Goal: Task Accomplishment & Management: Manage account settings

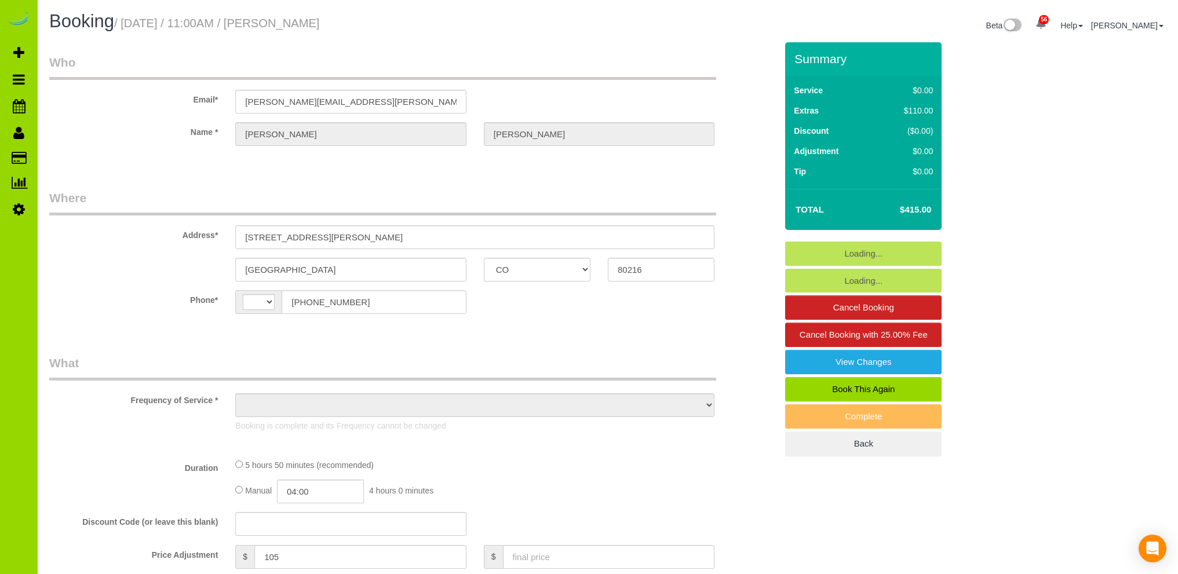
select select "CO"
select select "string:US"
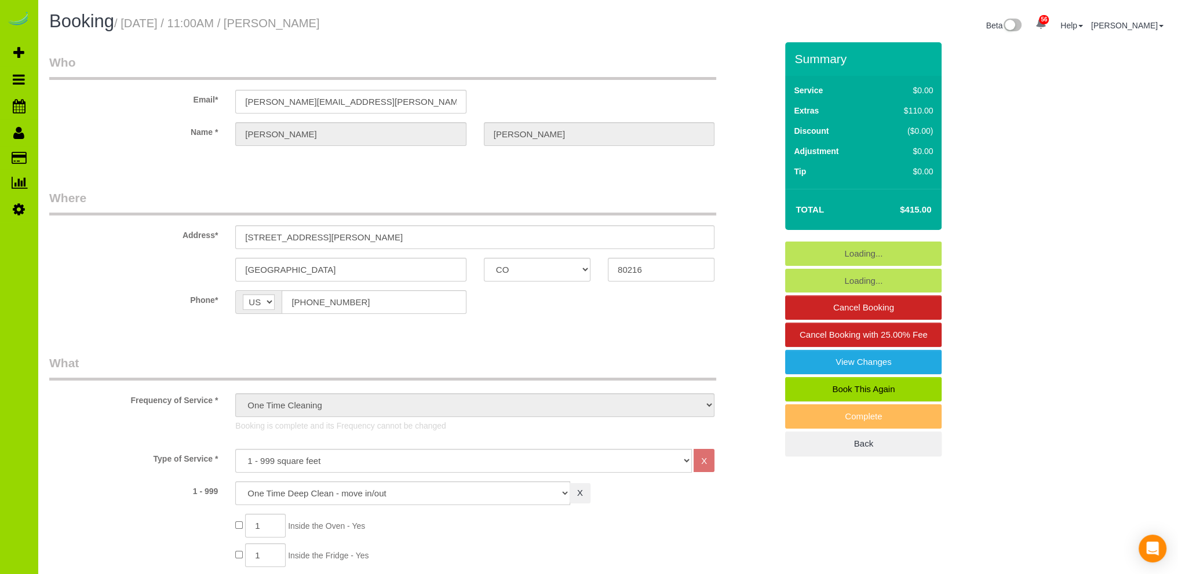
select select "object:957"
select select "spot1"
select select "number:2"
select select "number:16"
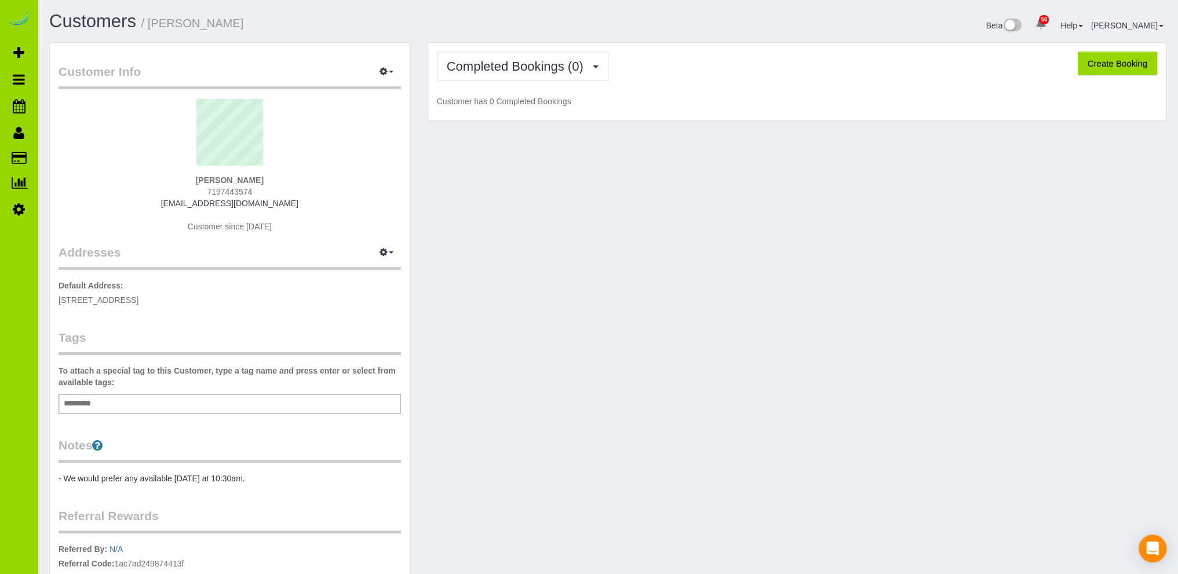
drag, startPoint x: 280, startPoint y: 202, endPoint x: 181, endPoint y: 206, distance: 99.2
click at [181, 206] on div "Austin Harley 7197443574 harley.austin.j@gmail.com Customer since 2025" at bounding box center [230, 171] width 342 height 145
copy link "harley.austin.j@gmail.com"
drag, startPoint x: 282, startPoint y: 203, endPoint x: 178, endPoint y: 200, distance: 104.3
click at [178, 200] on div "Nicole Bersinger 9163904343 nicole.bersinger@gmail.com Customer since 2025" at bounding box center [230, 171] width 342 height 145
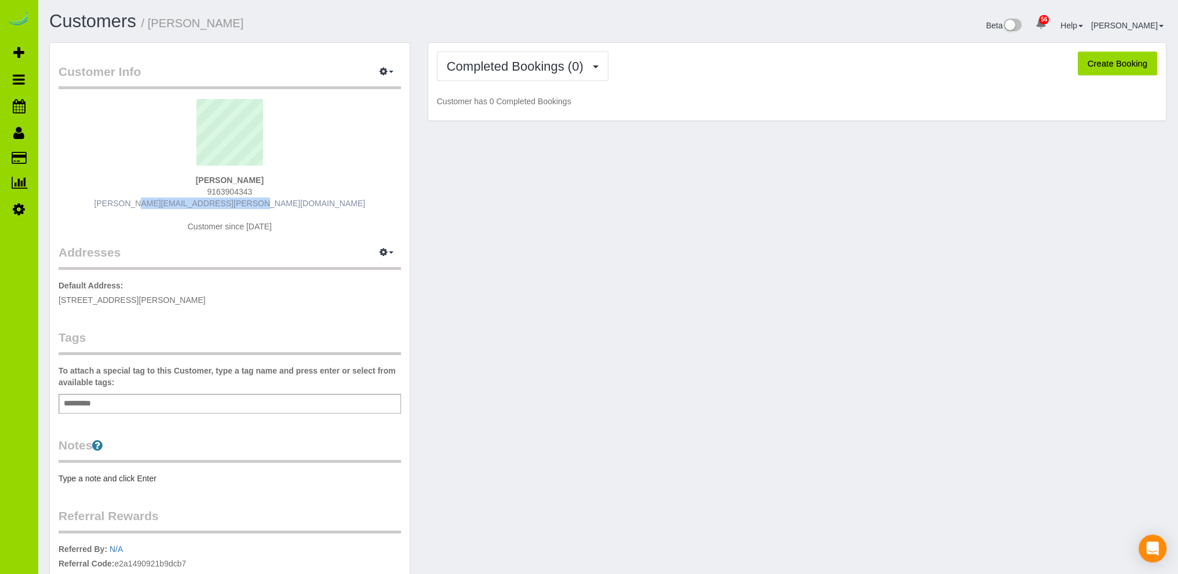
copy link "[PERSON_NAME][EMAIL_ADDRESS][PERSON_NAME][DOMAIN_NAME]"
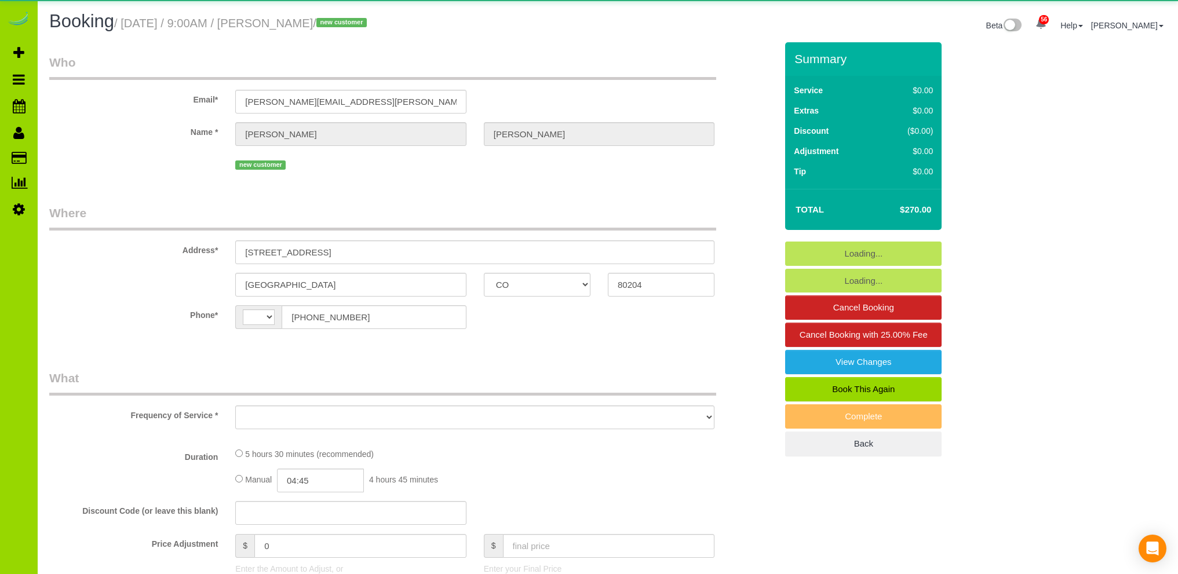
select select "CO"
select select "string:[GEOGRAPHIC_DATA]"
select select "object:1226"
select select "spot1"
select select "number:69"
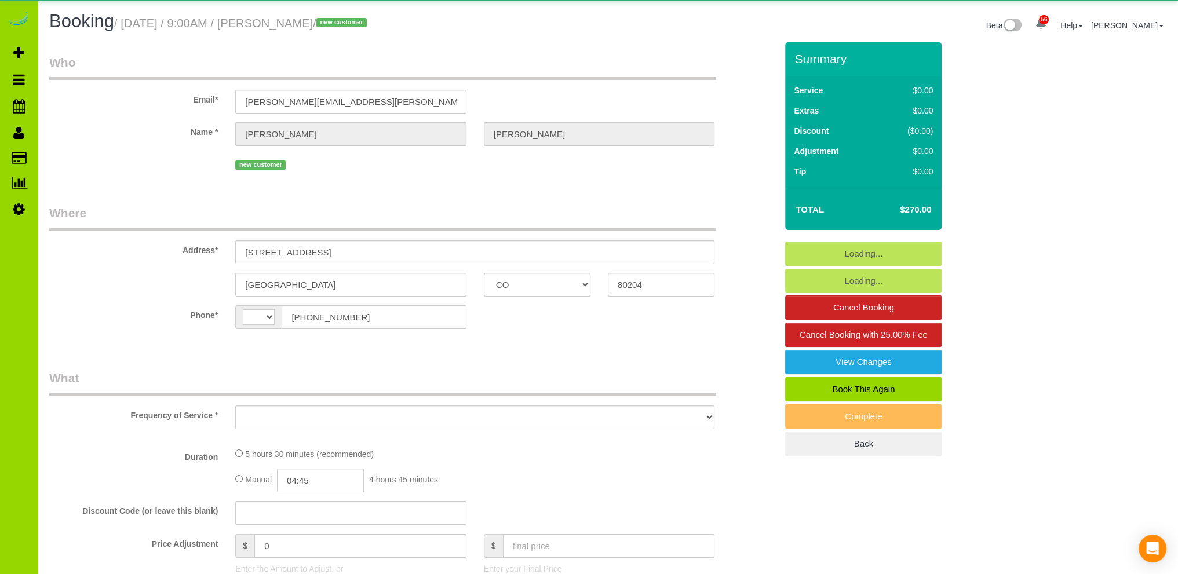
select select "number:4"
select select "number:16"
select select "CO"
select select "object:1226"
select select "string:fspay-843644c1-bca6-4388-b711-2ebf6687f6d2"
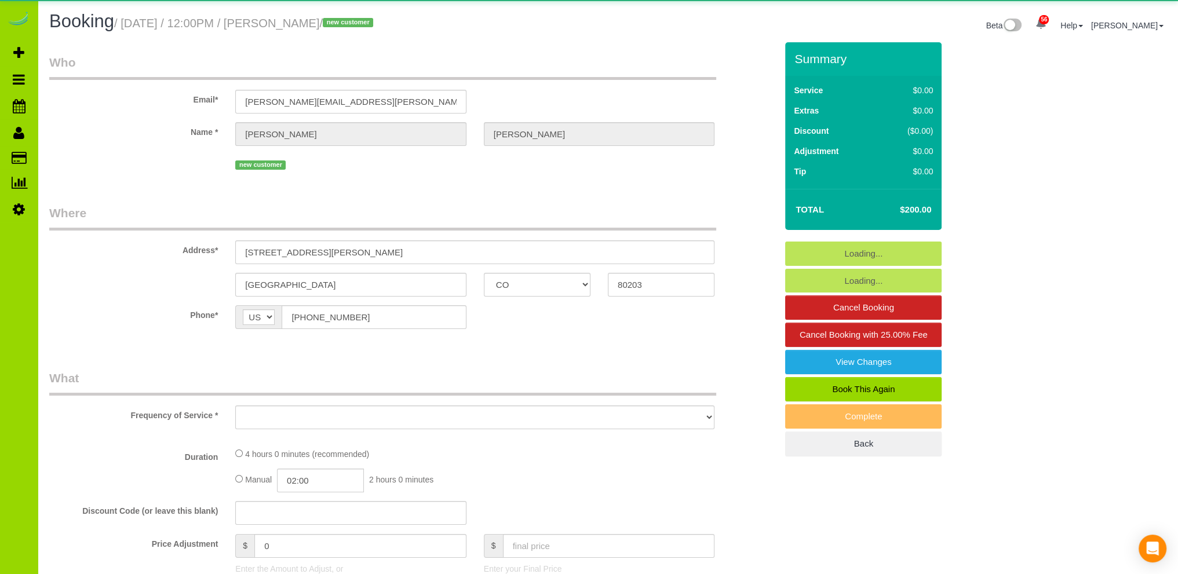
select select "spot1"
select select "number:1"
select select "number:11"
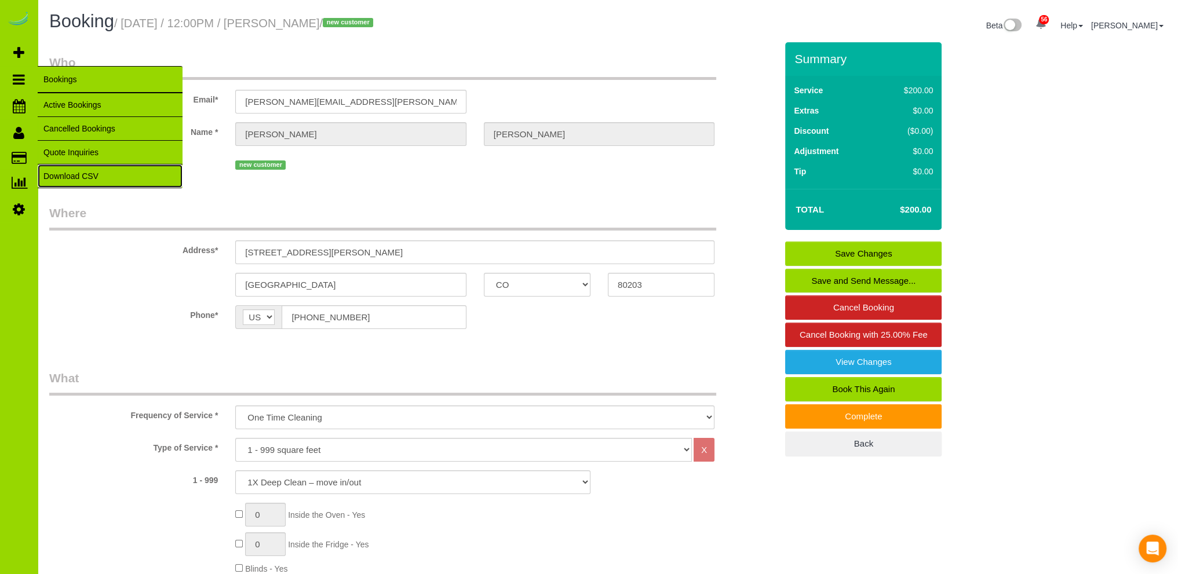
click at [71, 176] on link "Download CSV" at bounding box center [110, 176] width 145 height 23
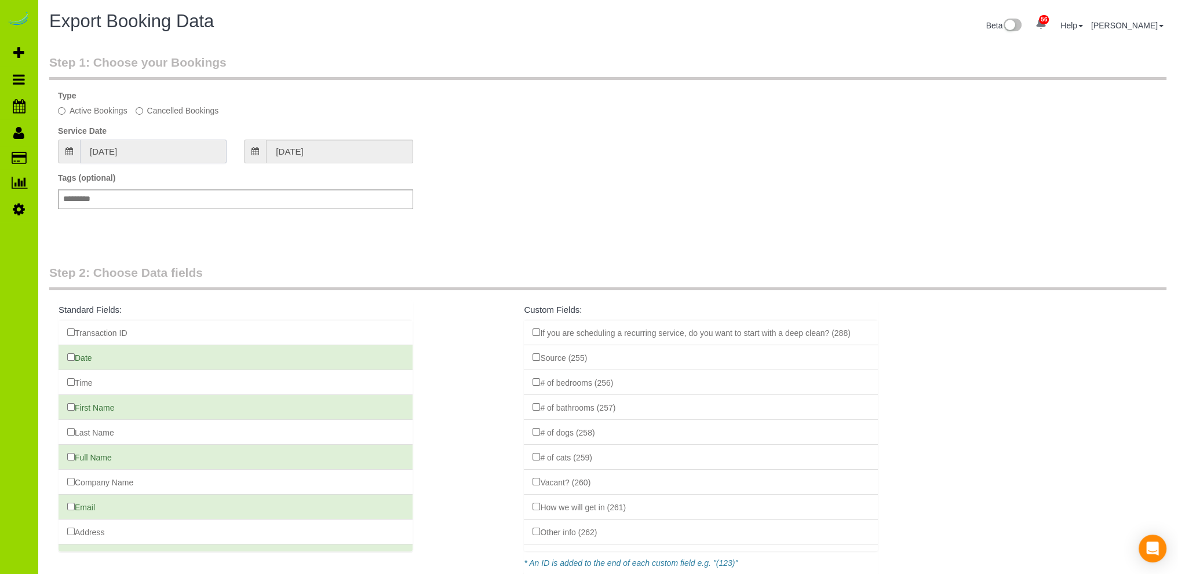
click at [155, 154] on input "08/05/2025" at bounding box center [153, 152] width 147 height 24
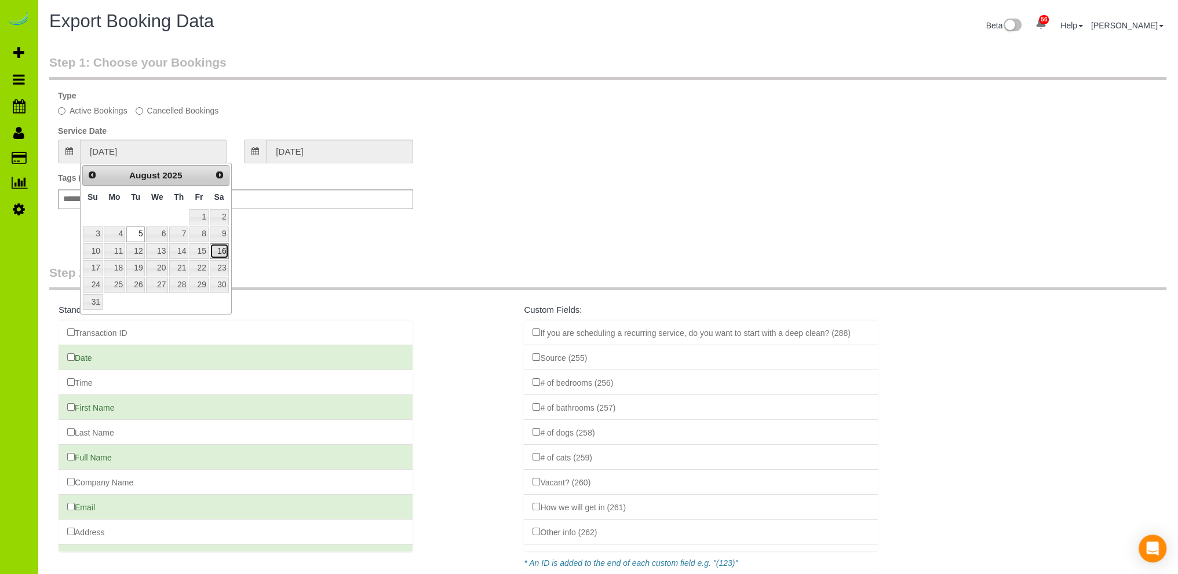
click at [220, 250] on link "16" at bounding box center [219, 251] width 19 height 16
type input "08/16/2025"
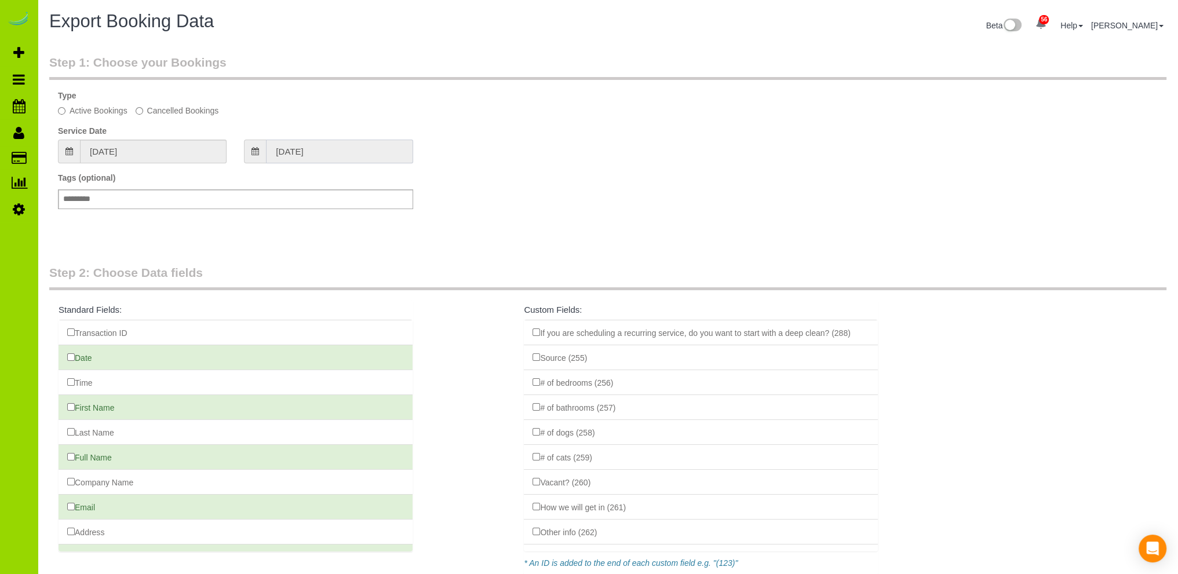
click at [292, 148] on input "08/16/2025" at bounding box center [339, 152] width 147 height 24
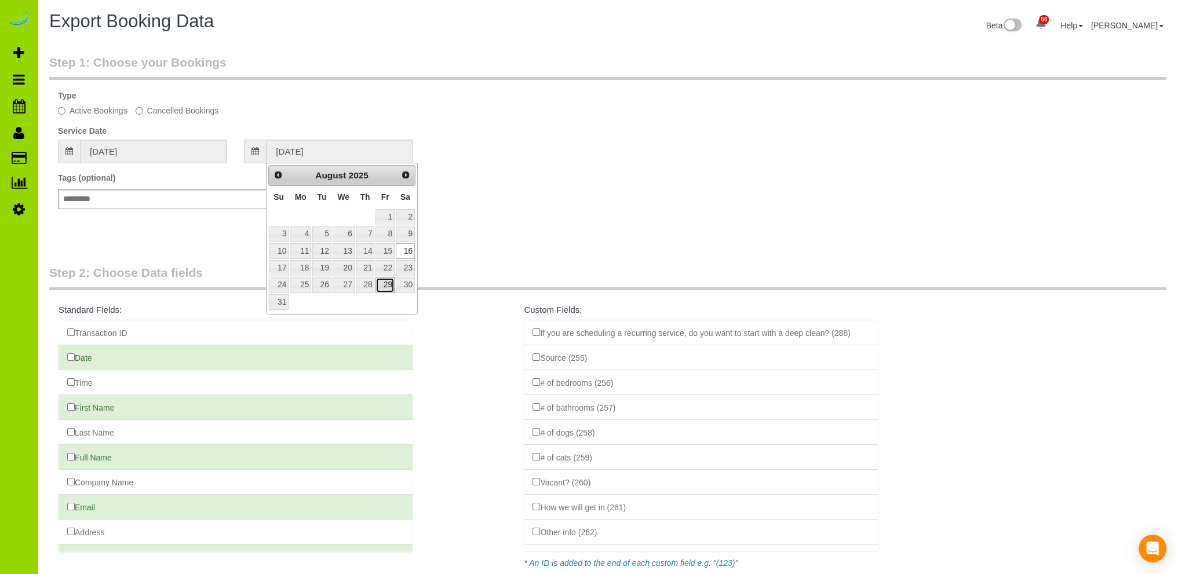
click at [388, 281] on link "29" at bounding box center [385, 286] width 19 height 16
type input "08/29/2025"
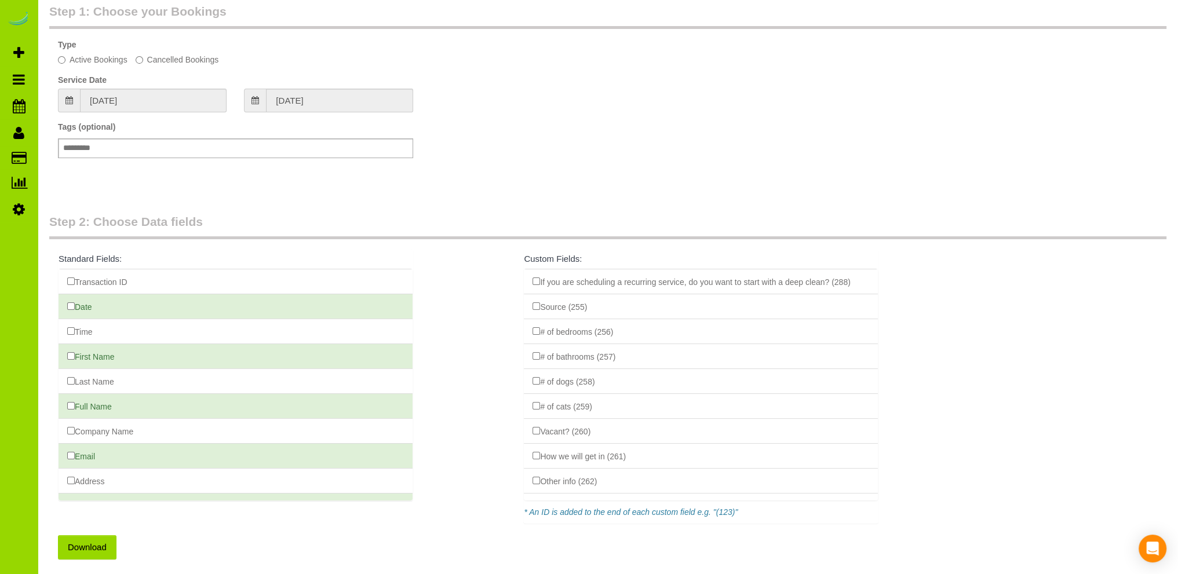
scroll to position [99, 0]
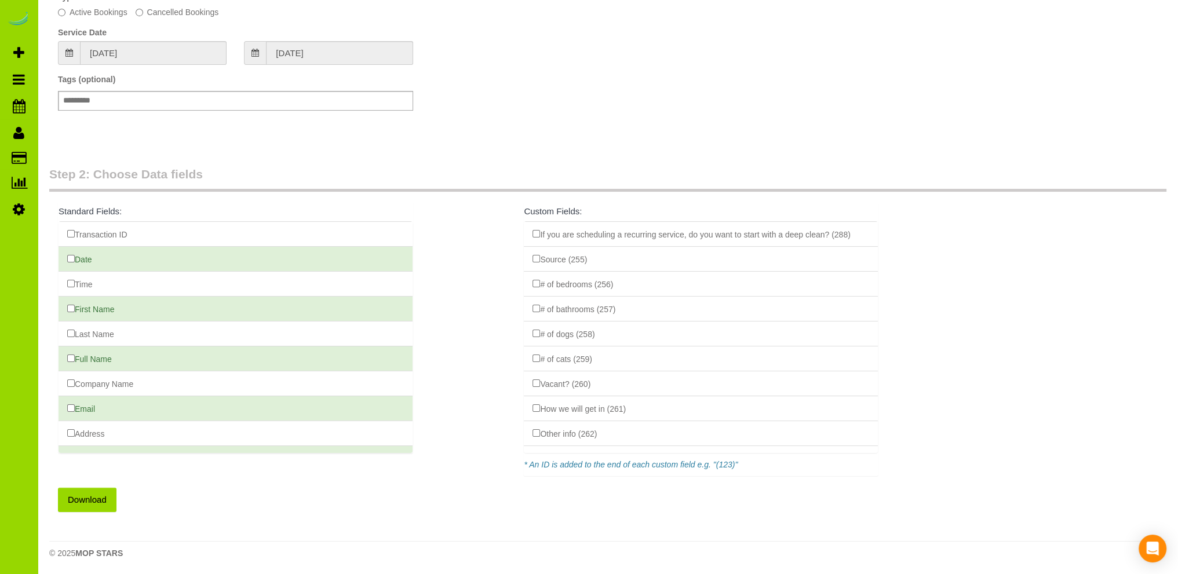
click at [93, 499] on button "Download" at bounding box center [87, 500] width 59 height 24
click at [65, 49] on span "Add Booking" at bounding box center [110, 52] width 145 height 27
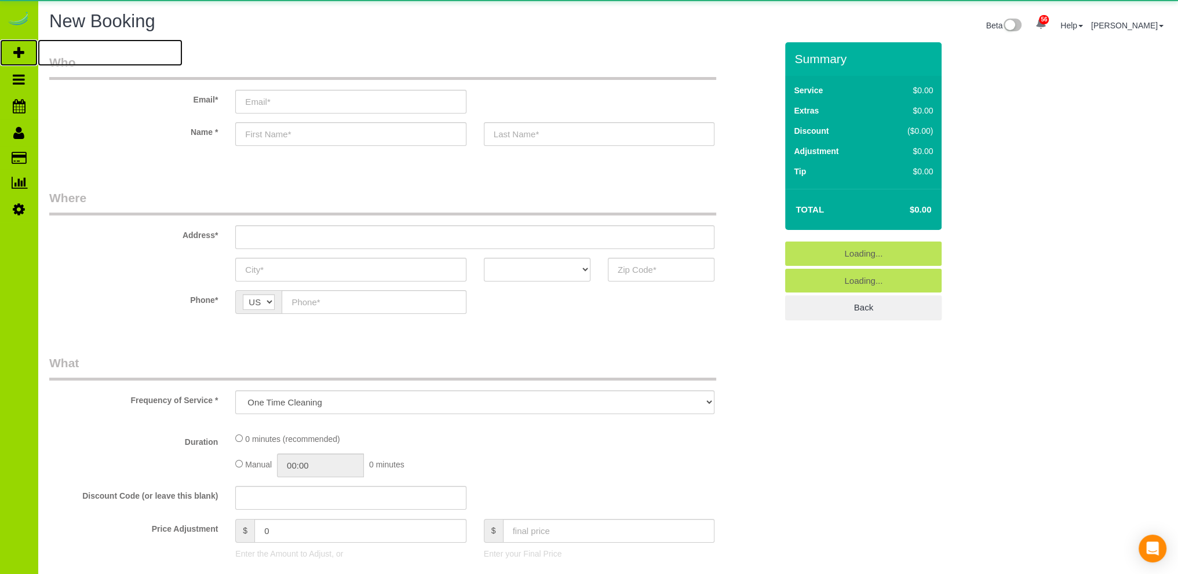
select select "object:2271"
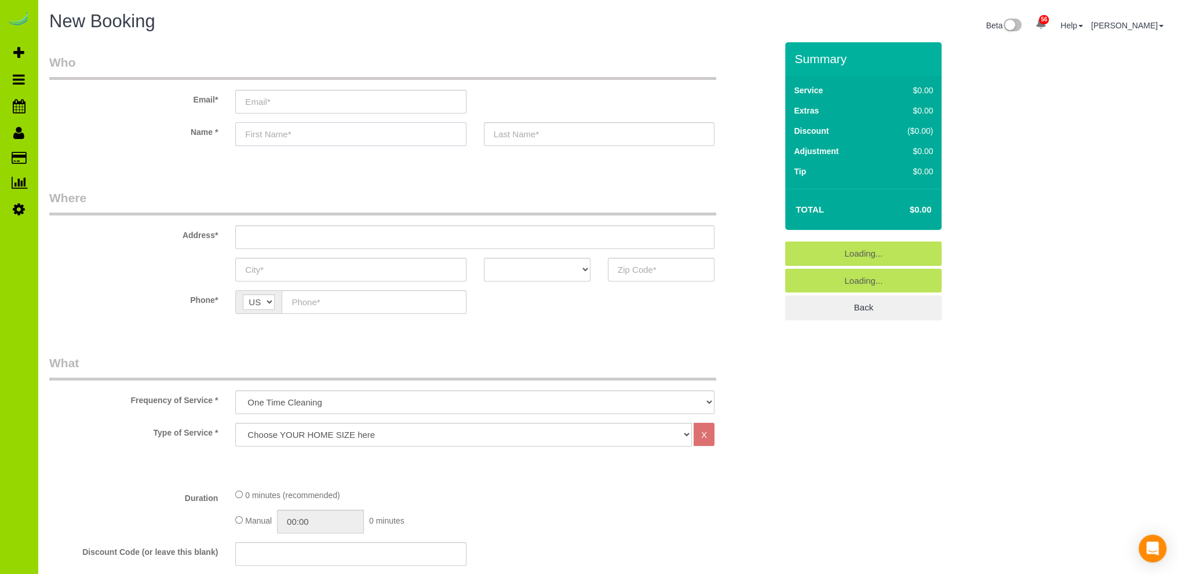
click at [258, 132] on input "text" at bounding box center [350, 134] width 231 height 24
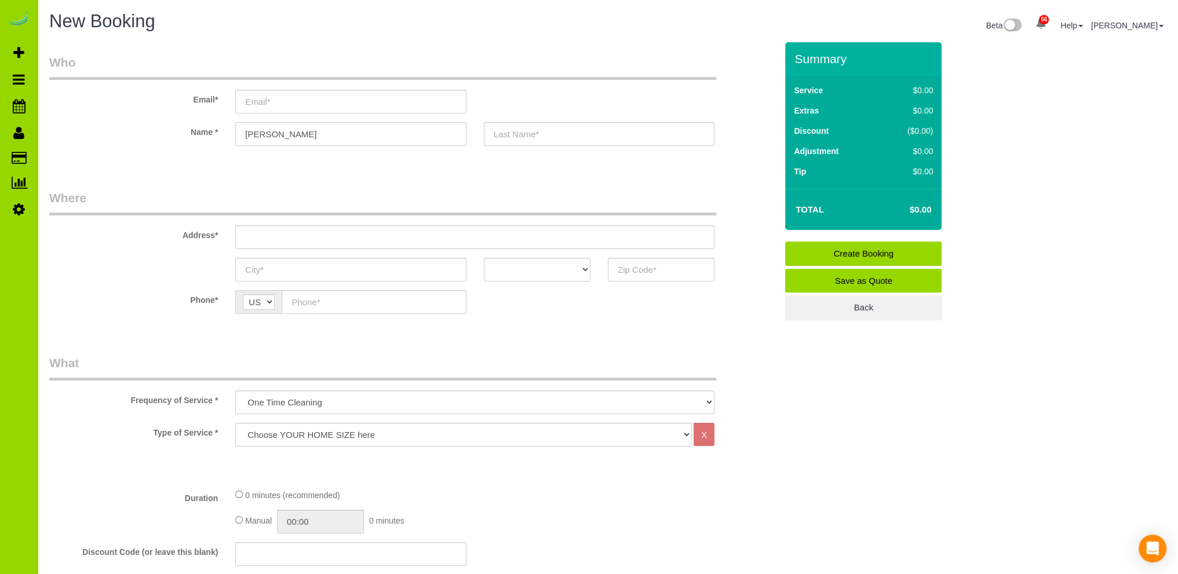
type input "[PERSON_NAME]"
click at [515, 134] on input "text" at bounding box center [599, 134] width 231 height 24
type input "Tegan"
click at [274, 236] on input "text" at bounding box center [474, 237] width 479 height 24
drag, startPoint x: 342, startPoint y: 238, endPoint x: 211, endPoint y: 235, distance: 131.6
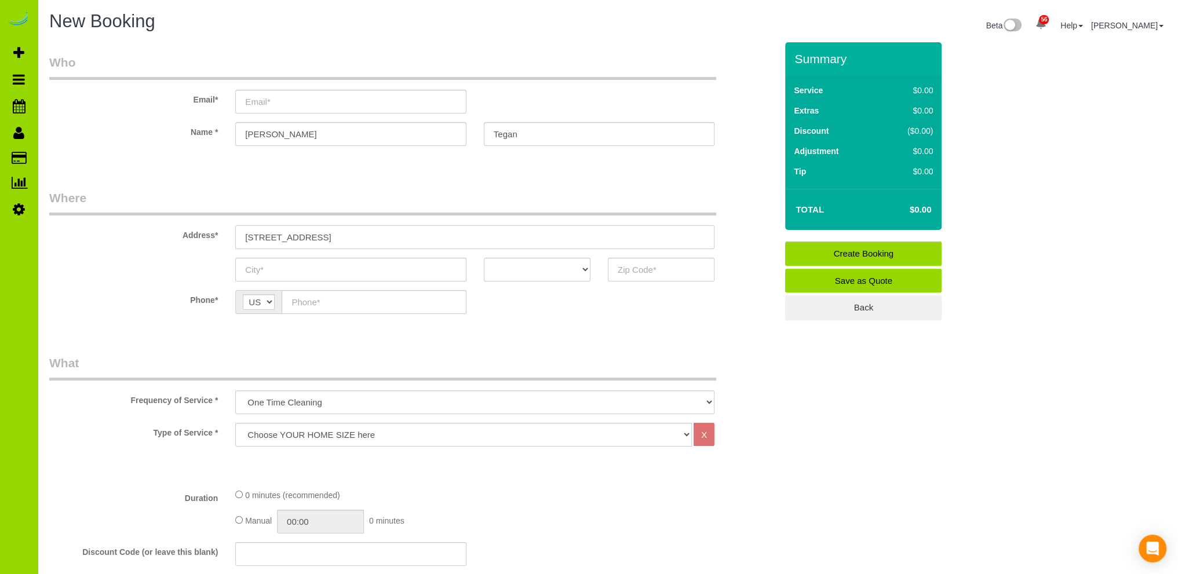
click at [211, 235] on div "Address* 2121 S. Humboldt St." at bounding box center [413, 219] width 745 height 60
type input "[STREET_ADDRESS]"
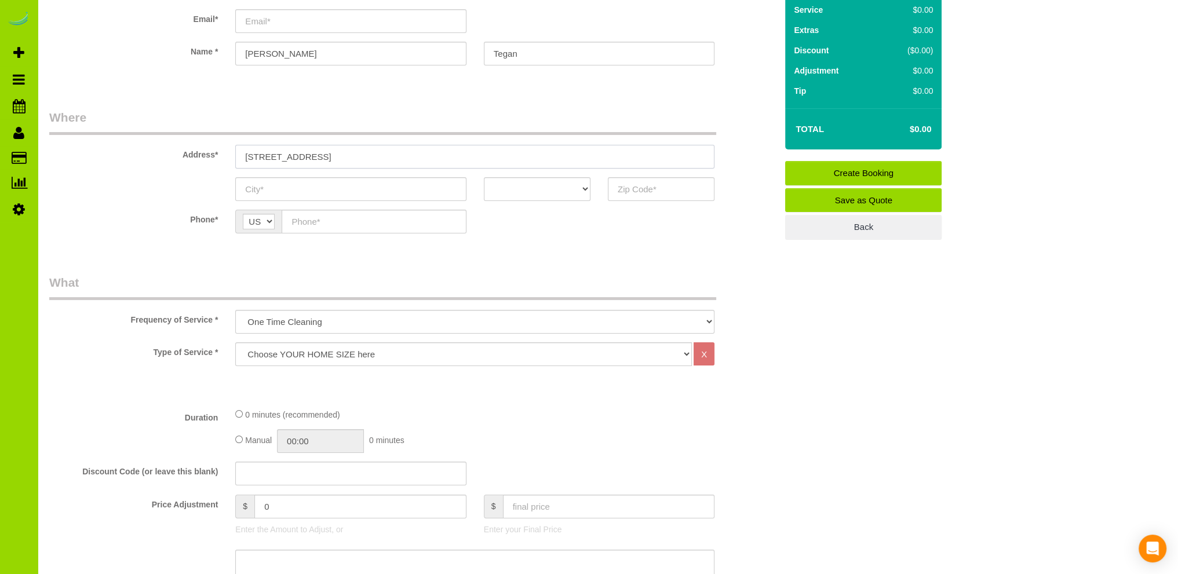
scroll to position [116, 0]
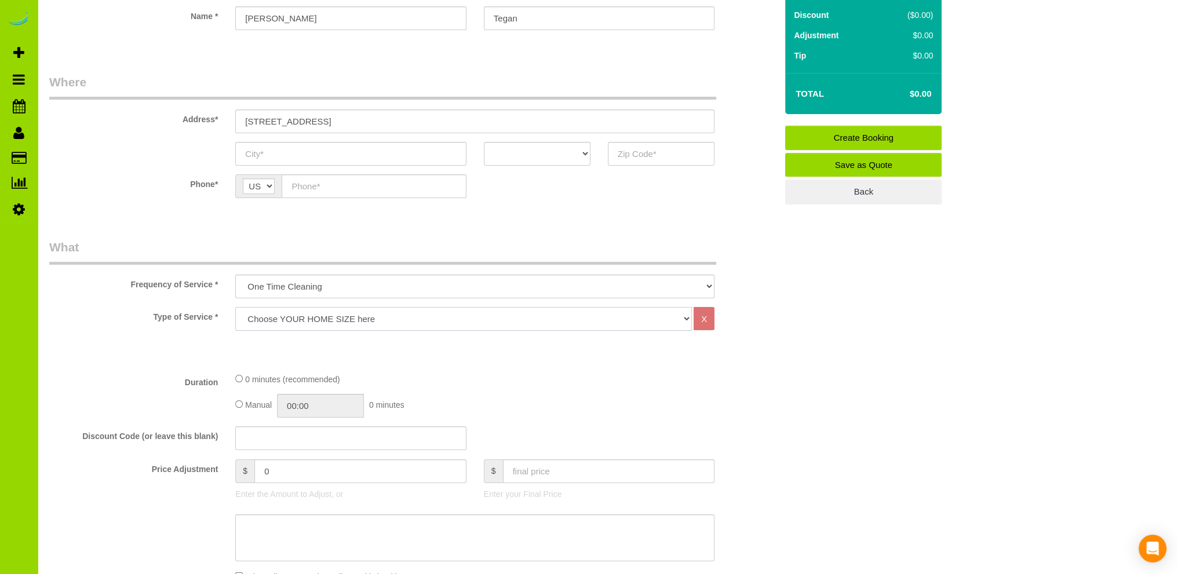
click at [384, 311] on select "Choose YOUR HOME SIZE here Hourly Cleaning 1 - 999 square feet 1,000 - 1,299 sq…" at bounding box center [463, 319] width 457 height 24
select select "36"
click at [235, 307] on select "Choose YOUR HOME SIZE here Hourly Cleaning 1 - 999 square feet 1,000 - 1,299 sq…" at bounding box center [463, 319] width 457 height 24
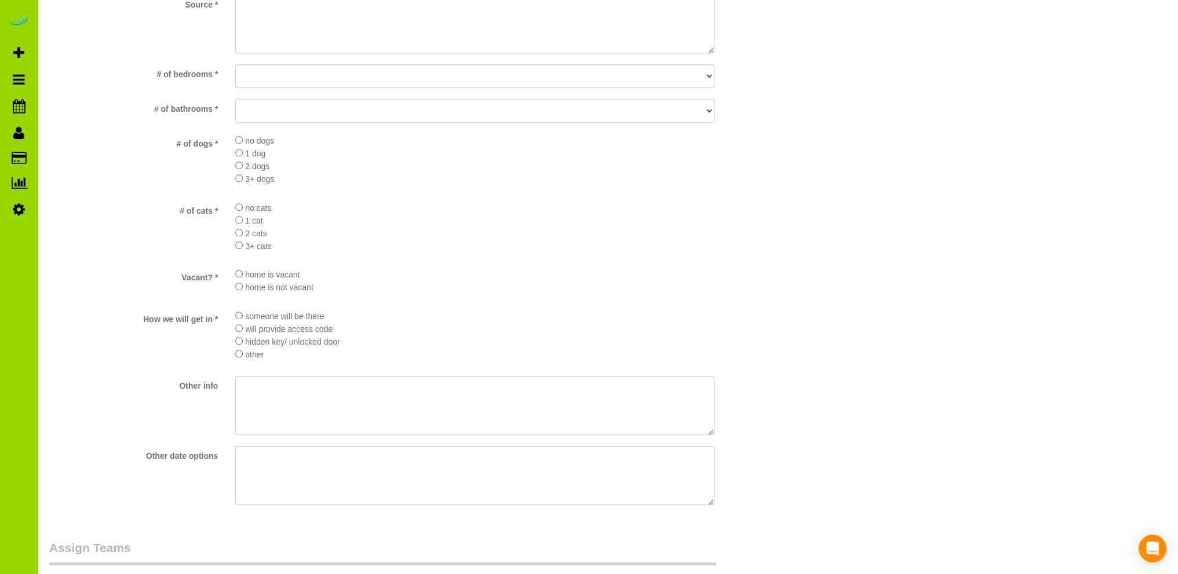
scroll to position [1507, 0]
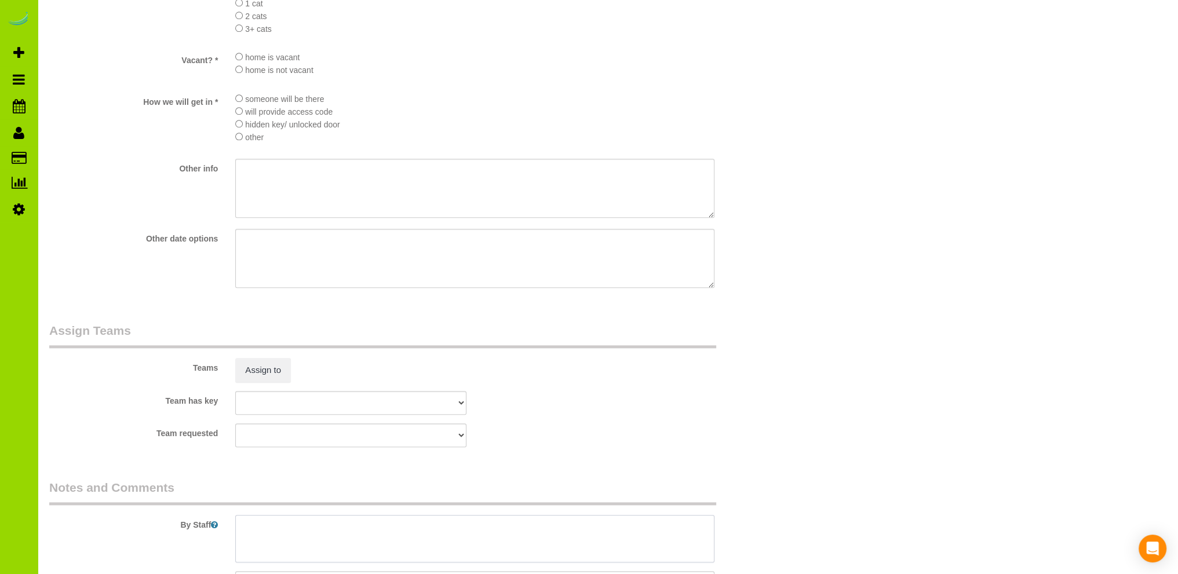
click at [337, 533] on textarea at bounding box center [474, 539] width 479 height 48
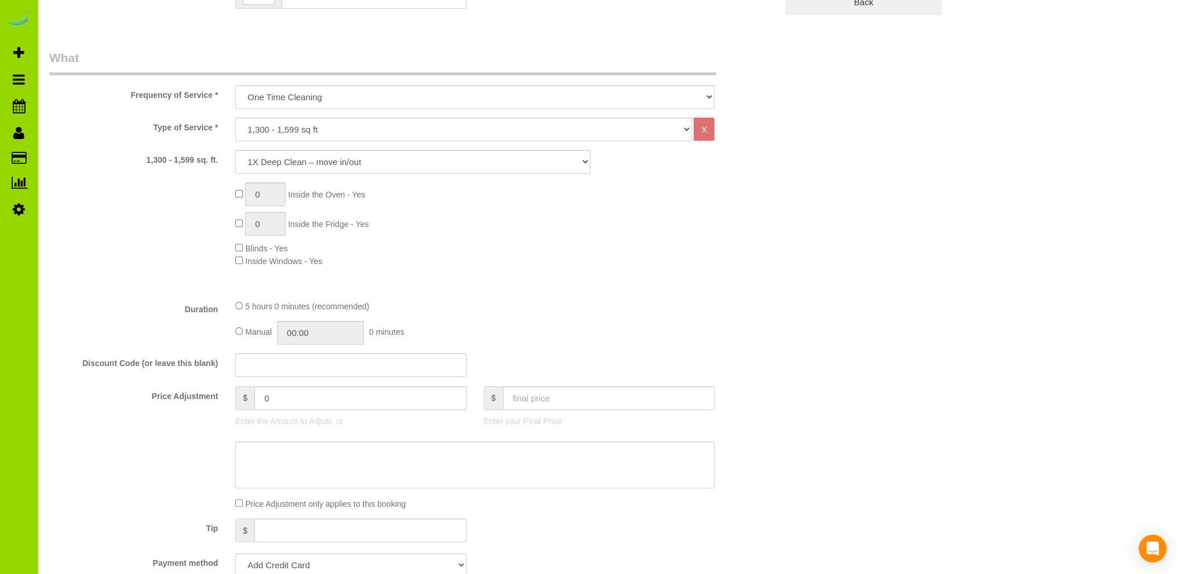
scroll to position [116, 0]
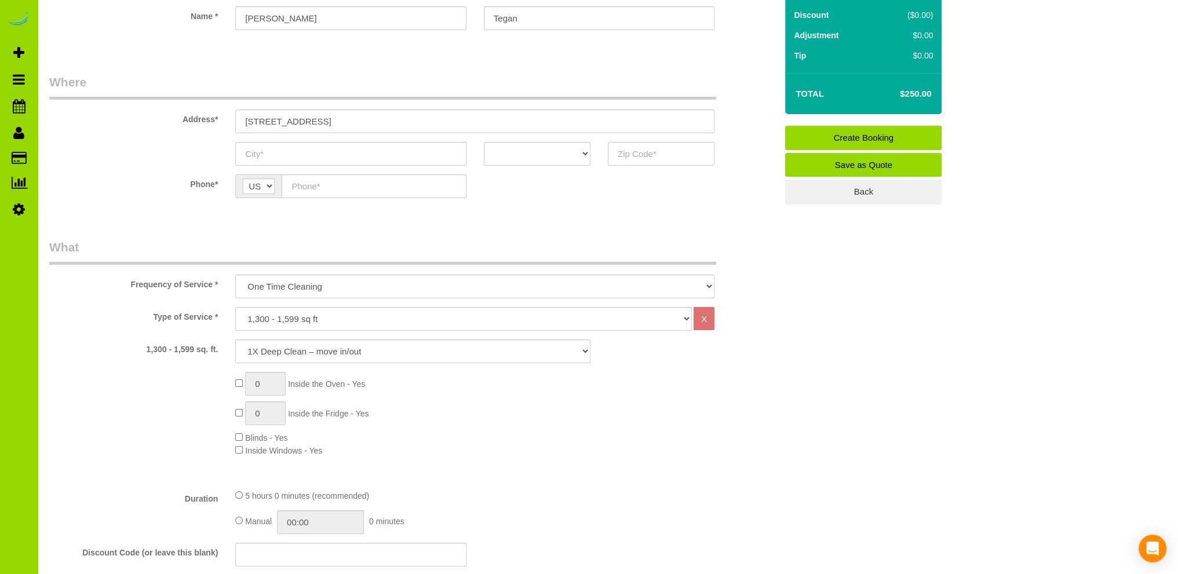
type textarea "- Includes finished basement."
click at [494, 421] on div "0 Inside the Oven - Yes 0 Inside the Fridge - Yes Blinds - Yes Inside Windows -…" at bounding box center [506, 414] width 559 height 85
click at [162, 407] on div "0 Inside the Oven - Yes 0 Inside the Fridge - Yes Blinds - Yes Inside Windows -…" at bounding box center [413, 414] width 745 height 85
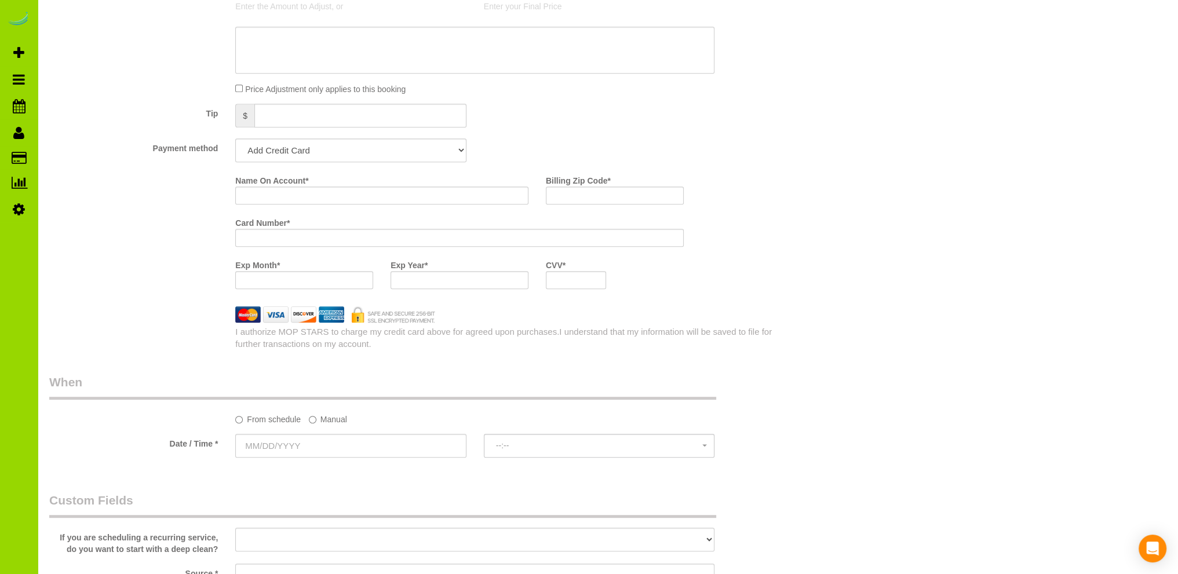
scroll to position [1043, 0]
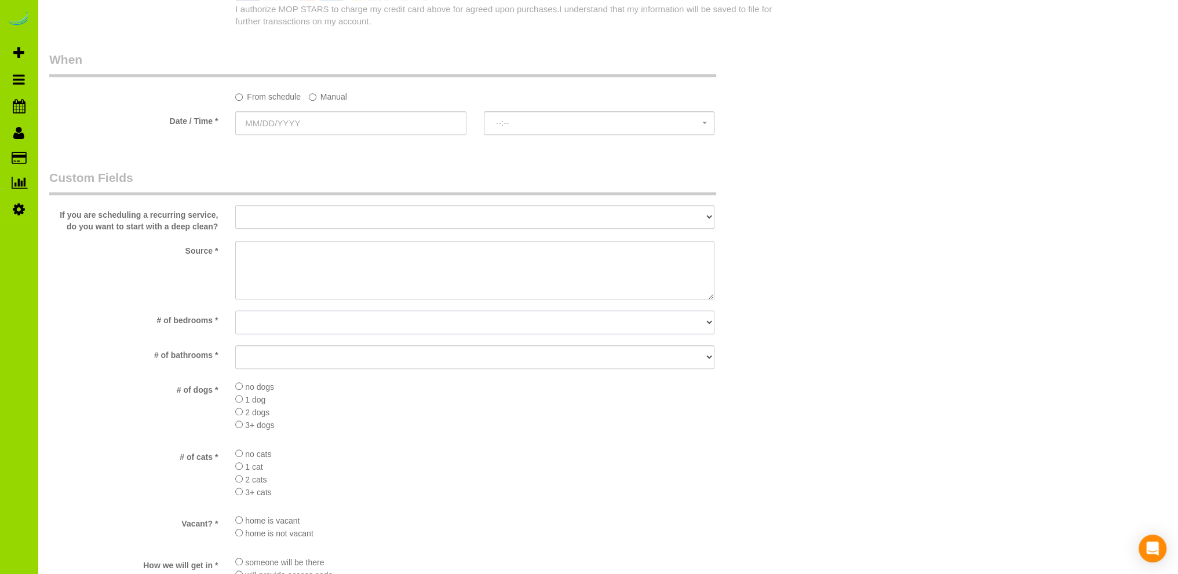
drag, startPoint x: 389, startPoint y: 323, endPoint x: 382, endPoint y: 323, distance: 7.0
click at [389, 323] on select "No bedrooms 1 bedroom 2 bedrooms 3 bedrooms 4 bedrooms 5 bedrooms 6 bedrooms 7 …" at bounding box center [474, 323] width 479 height 24
select select "number:4"
click at [235, 311] on select "No bedrooms 1 bedroom 2 bedrooms 3 bedrooms 4 bedrooms 5 bedrooms 6 bedrooms 7 …" at bounding box center [474, 323] width 479 height 24
click at [286, 352] on select "No bathrooms 1 bathrooms 1.5 bathrooms 2 bathrooms 2.5 bathrooms 3 bathrooms 3.…" at bounding box center [474, 357] width 479 height 24
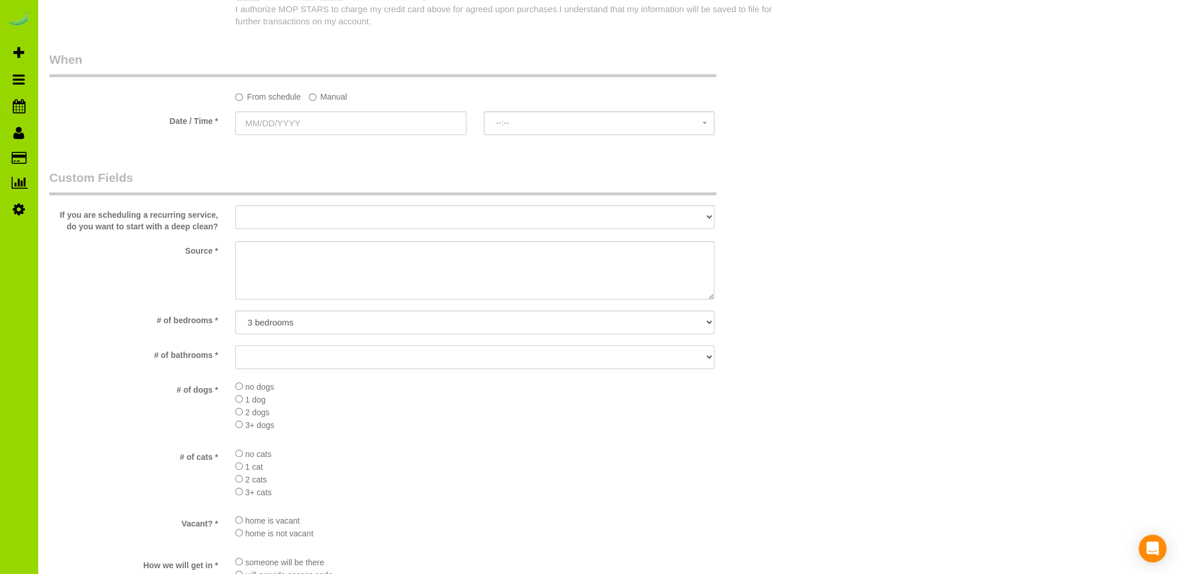
select select "number:13"
click at [235, 346] on select "No bathrooms 1 bathrooms 1.5 bathrooms 2 bathrooms 2.5 bathrooms 3 bathrooms 3.…" at bounding box center [474, 357] width 479 height 24
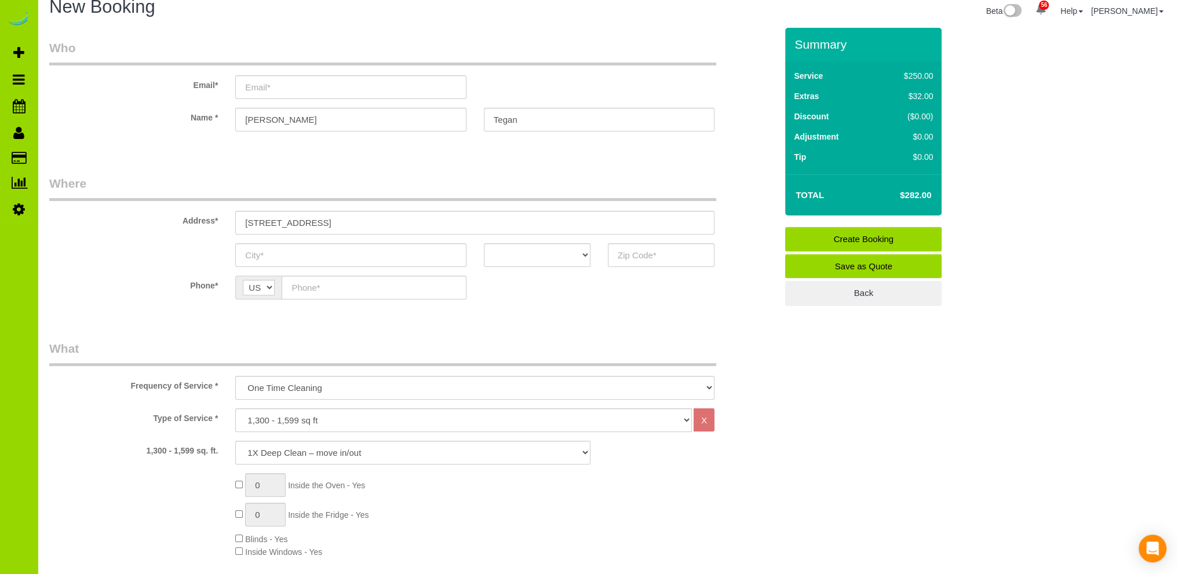
scroll to position [0, 0]
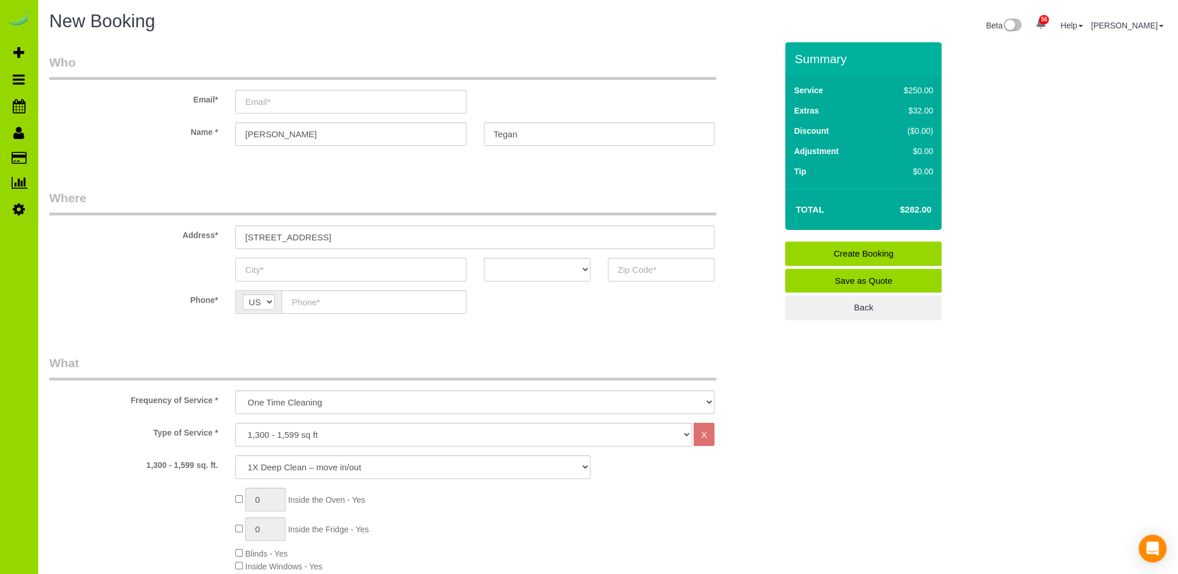
click at [353, 269] on input "text" at bounding box center [350, 270] width 231 height 24
type input "[GEOGRAPHIC_DATA]"
drag, startPoint x: 582, startPoint y: 268, endPoint x: 575, endPoint y: 267, distance: 7.0
click at [581, 268] on select "AK AL AR AZ CA CO CT DC DE FL GA HI IA ID IL IN KS KY LA MA MD ME MI MN MO MS M…" at bounding box center [537, 270] width 107 height 24
select select "CO"
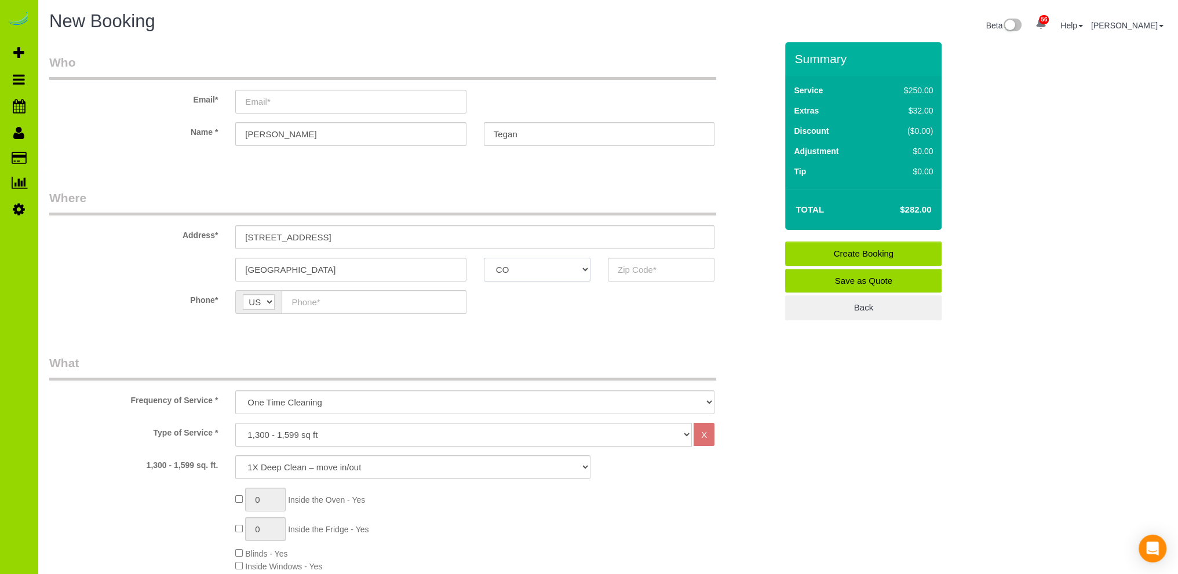
click at [484, 258] on select "AK AL AR AZ CA CO CT DC DE FL GA HI IA ID IL IN KS KY LA MA MD ME MI MN MO MS M…" at bounding box center [537, 270] width 107 height 24
click at [628, 266] on input "text" at bounding box center [661, 270] width 107 height 24
click at [647, 267] on input "text" at bounding box center [661, 270] width 107 height 24
type input "80210"
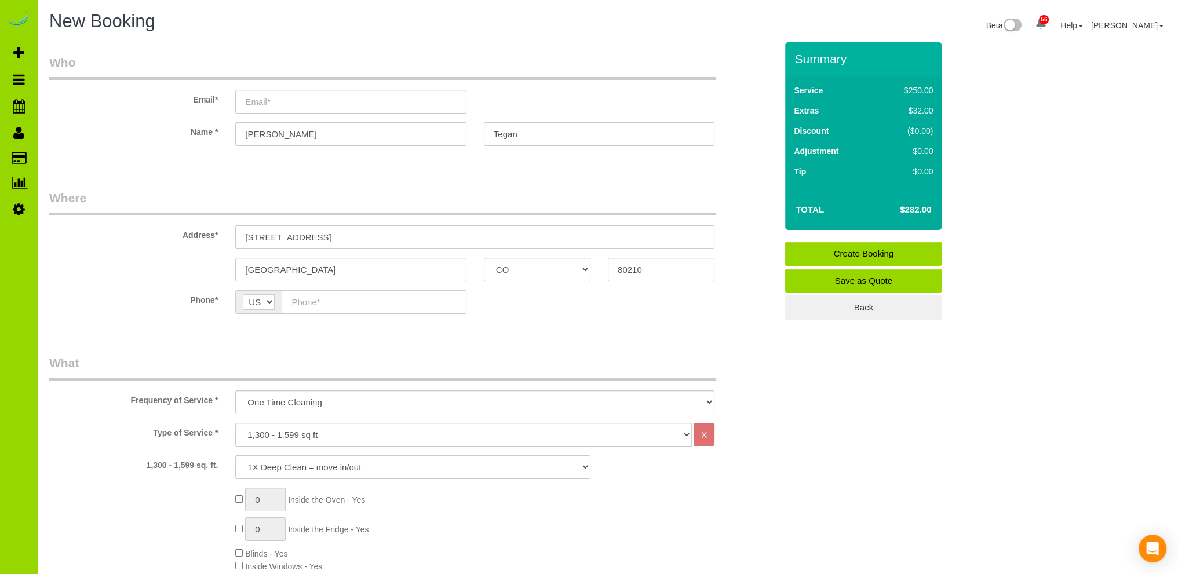
click at [399, 301] on input "text" at bounding box center [374, 302] width 184 height 24
type input "[PHONE_NUMBER]"
click at [283, 132] on input "[PERSON_NAME]" at bounding box center [350, 134] width 231 height 24
click at [538, 135] on input "Tegan" at bounding box center [599, 134] width 231 height 24
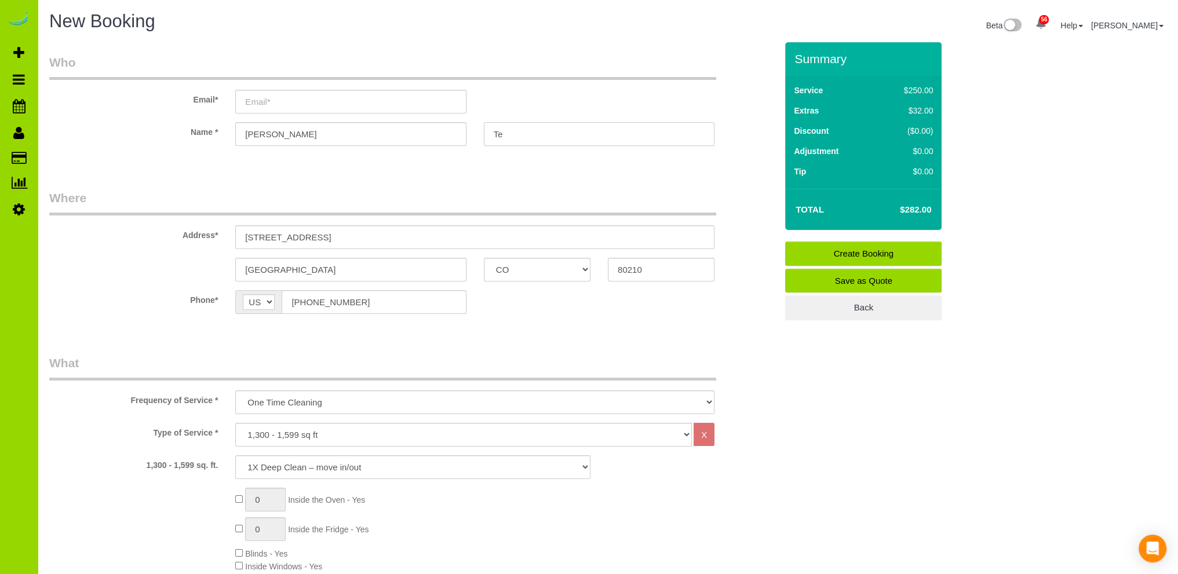
type input "T"
type input "[PERSON_NAME]"
drag, startPoint x: 473, startPoint y: 166, endPoint x: 417, endPoint y: 127, distance: 69.1
click at [258, 99] on input "email" at bounding box center [350, 102] width 231 height 24
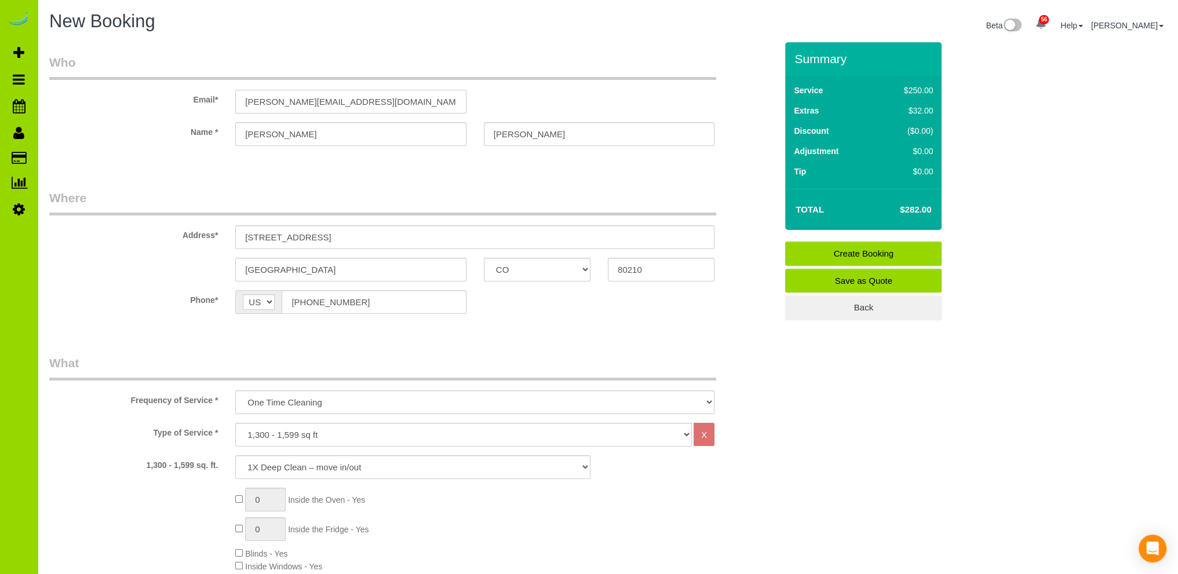
type input "[PERSON_NAME][EMAIL_ADDRESS][DOMAIN_NAME]"
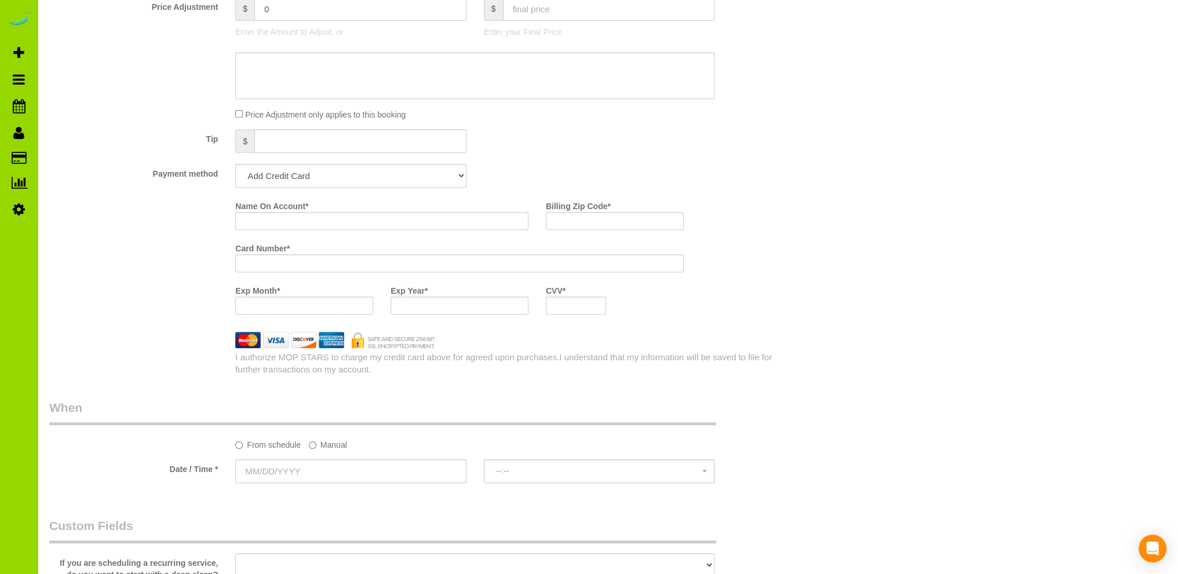
scroll to position [695, 0]
click at [519, 164] on div "Payment method Add Credit Card Cash Check Paypal" at bounding box center [413, 175] width 745 height 24
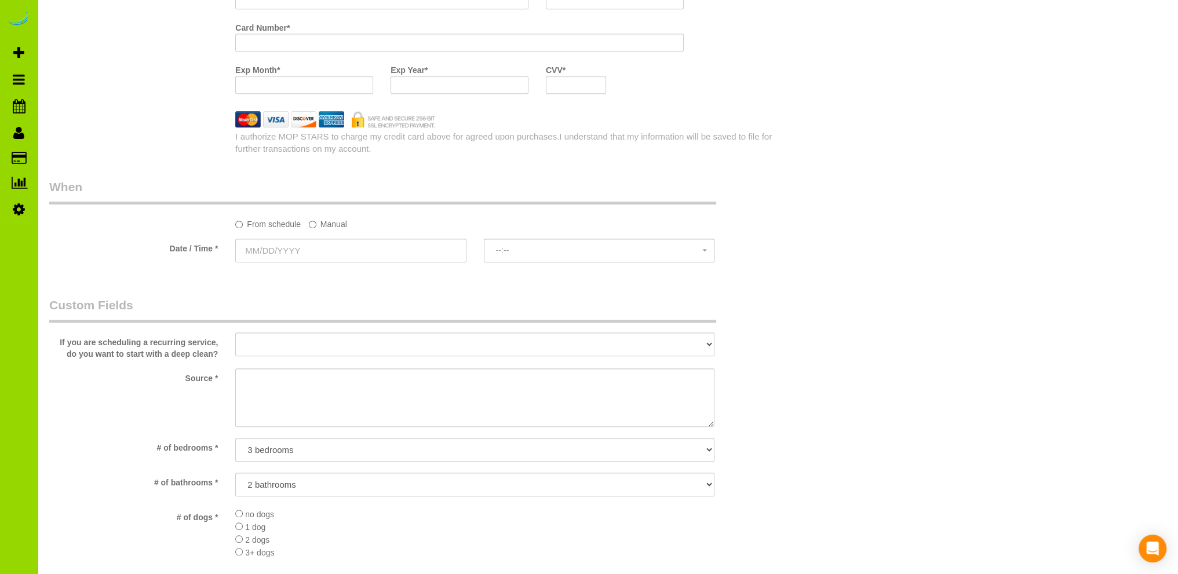
scroll to position [927, 0]
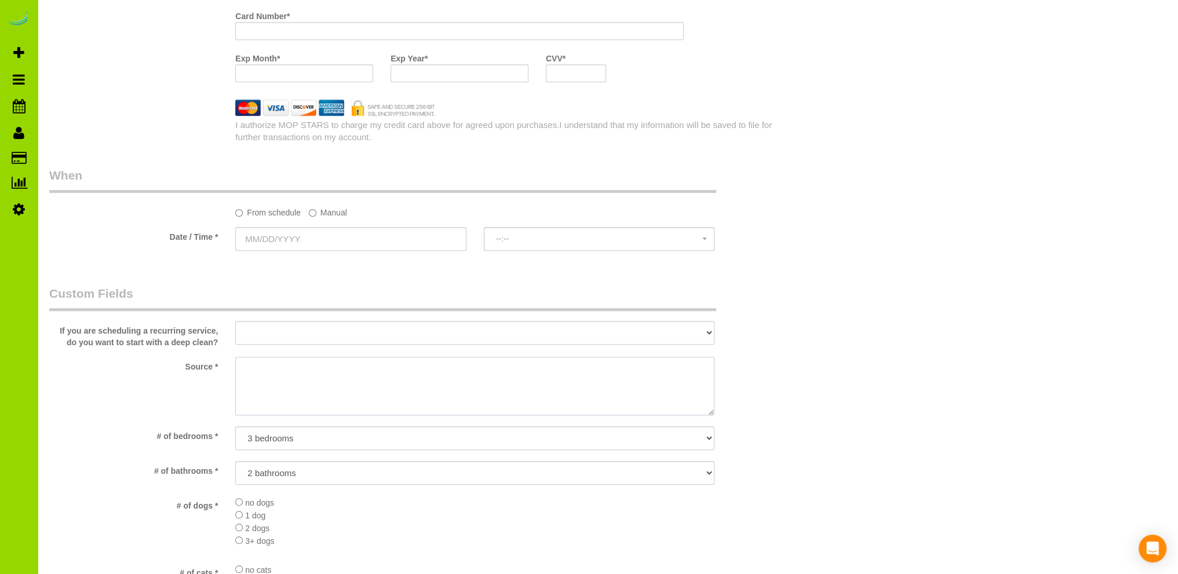
click at [287, 375] on textarea at bounding box center [474, 386] width 479 height 59
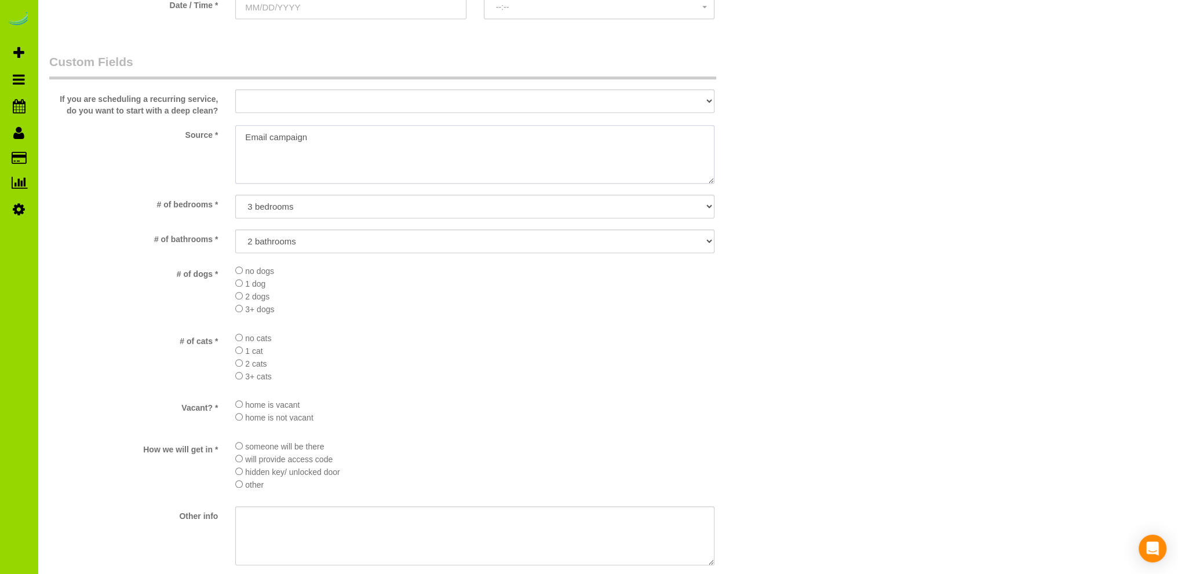
type textarea "Email campaign"
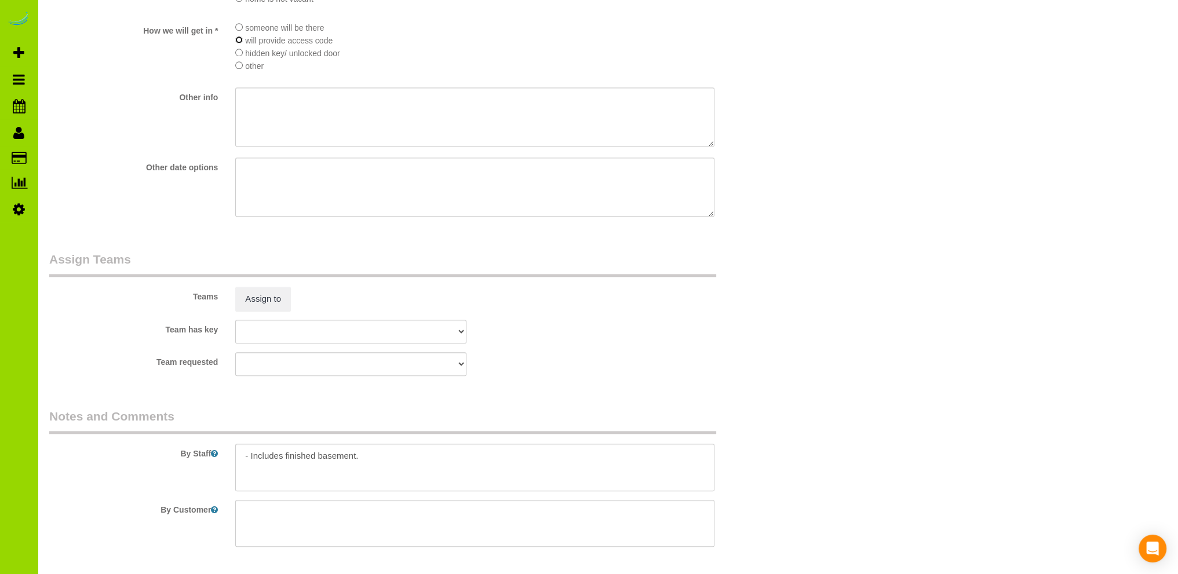
scroll to position [1627, 0]
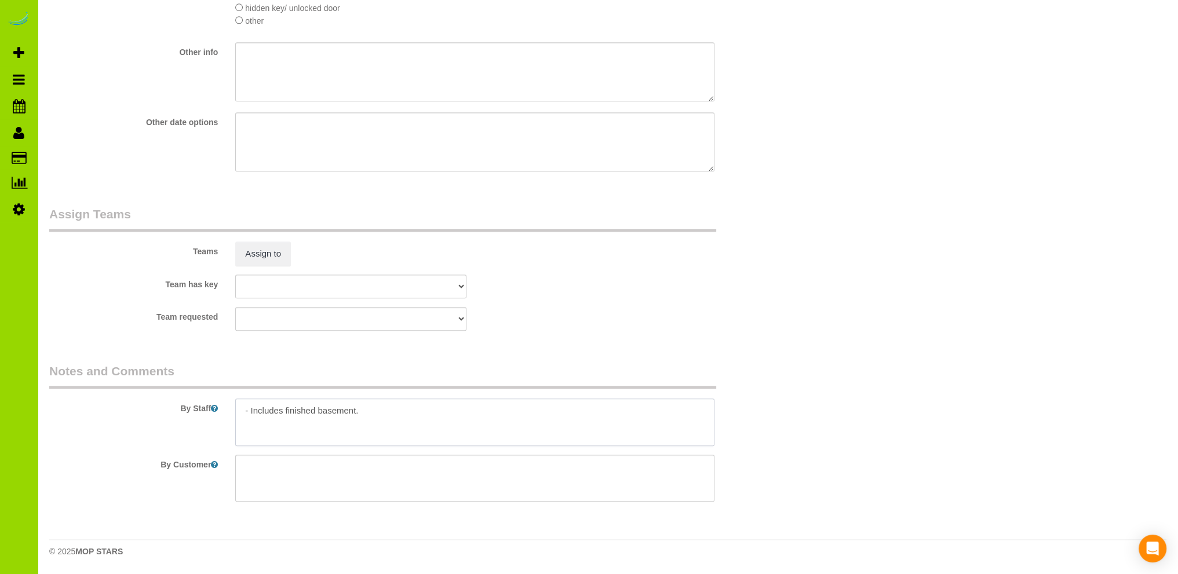
click at [336, 411] on textarea at bounding box center [474, 423] width 479 height 48
click at [369, 422] on textarea at bounding box center [474, 423] width 479 height 48
click at [402, 434] on textarea at bounding box center [474, 423] width 479 height 48
click at [425, 432] on textarea at bounding box center [474, 423] width 479 height 48
click at [473, 435] on textarea at bounding box center [474, 423] width 479 height 48
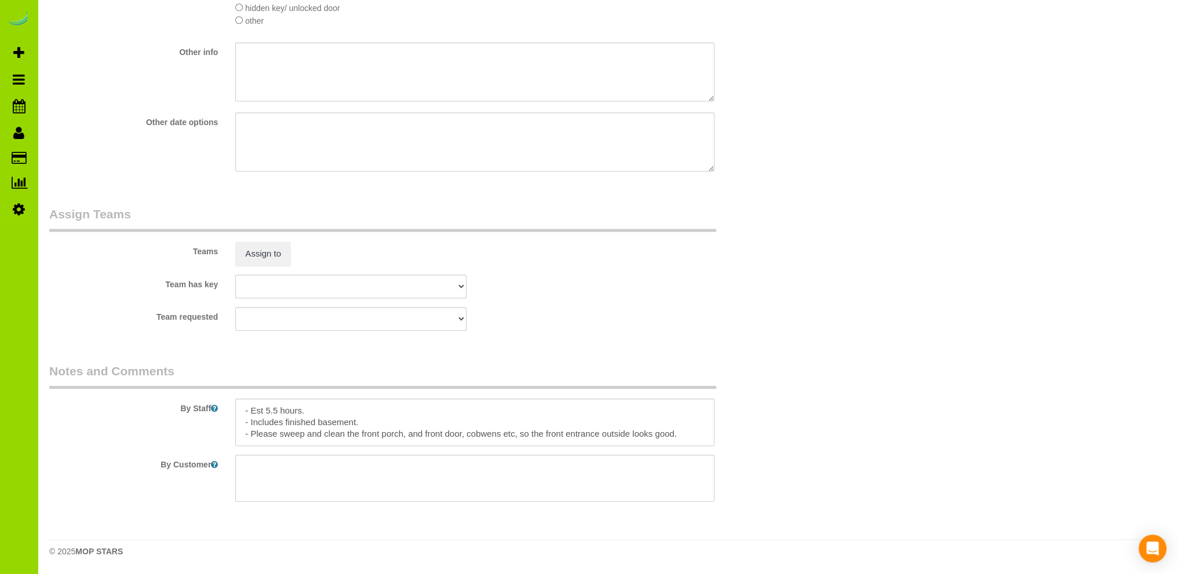
click at [575, 336] on fieldset "Assign Teams Teams Assign to Team has key ALBI ANA ANGEL DESI ELVIA ERICA FABIO…" at bounding box center [412, 273] width 727 height 134
click at [496, 435] on textarea at bounding box center [474, 423] width 479 height 48
type textarea "- Est 5.5 hours. - Includes finished basement. - Please sweep and clean the fro…"
click at [591, 315] on div "Team requested ALBI ANA ANGEL DESI ELVIA ERICA FABIOLA FLOR HELEN JAVIER MARIBE…" at bounding box center [413, 319] width 745 height 24
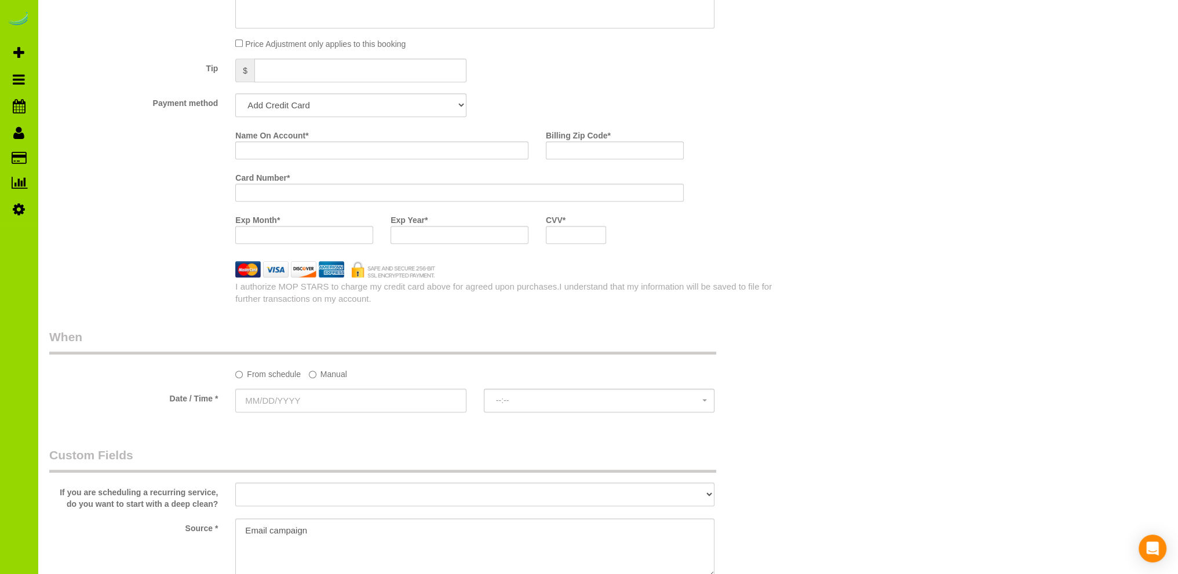
scroll to position [700, 0]
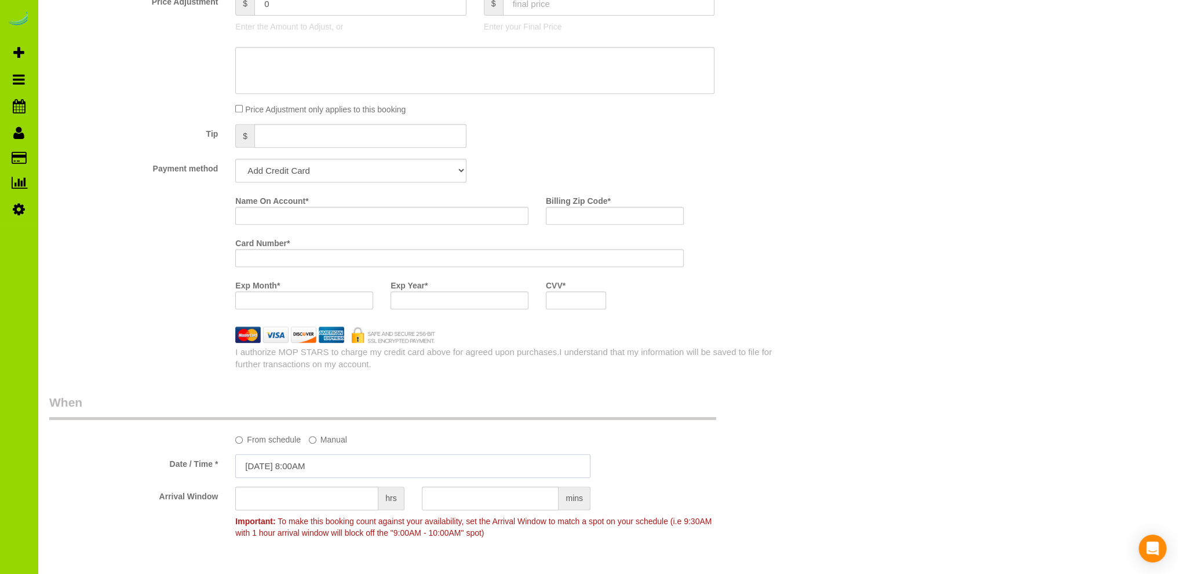
click at [297, 466] on input "09/04/2025 8:00AM" at bounding box center [412, 466] width 355 height 24
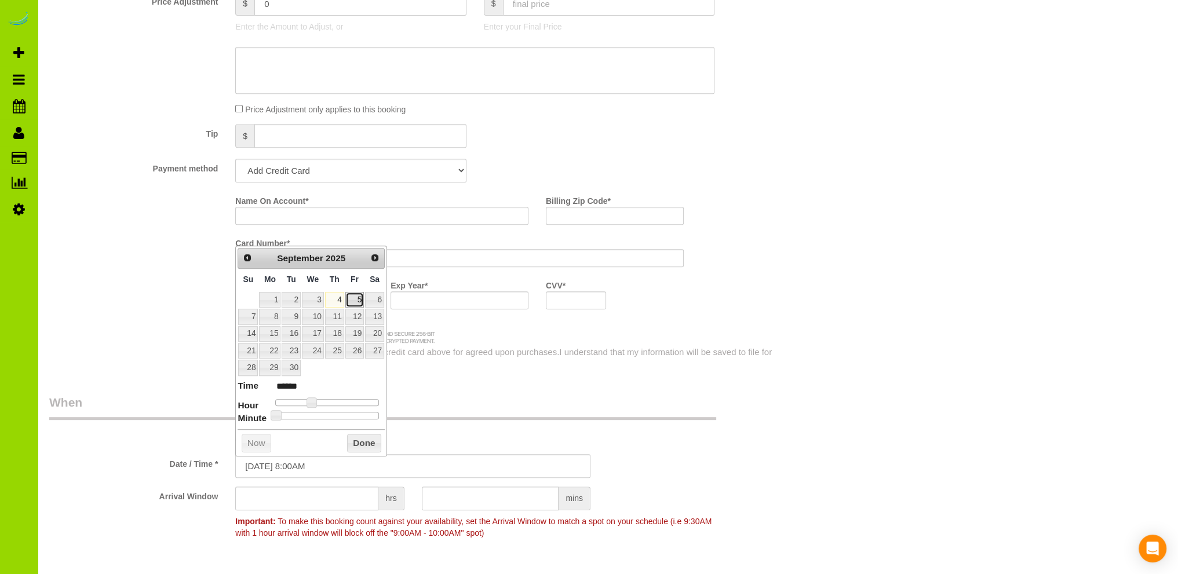
click at [359, 298] on link "5" at bounding box center [354, 300] width 19 height 16
type input "09/05/2025 9:00AM"
type input "******"
type input "09/05/2025 10:00AM"
type input "*******"
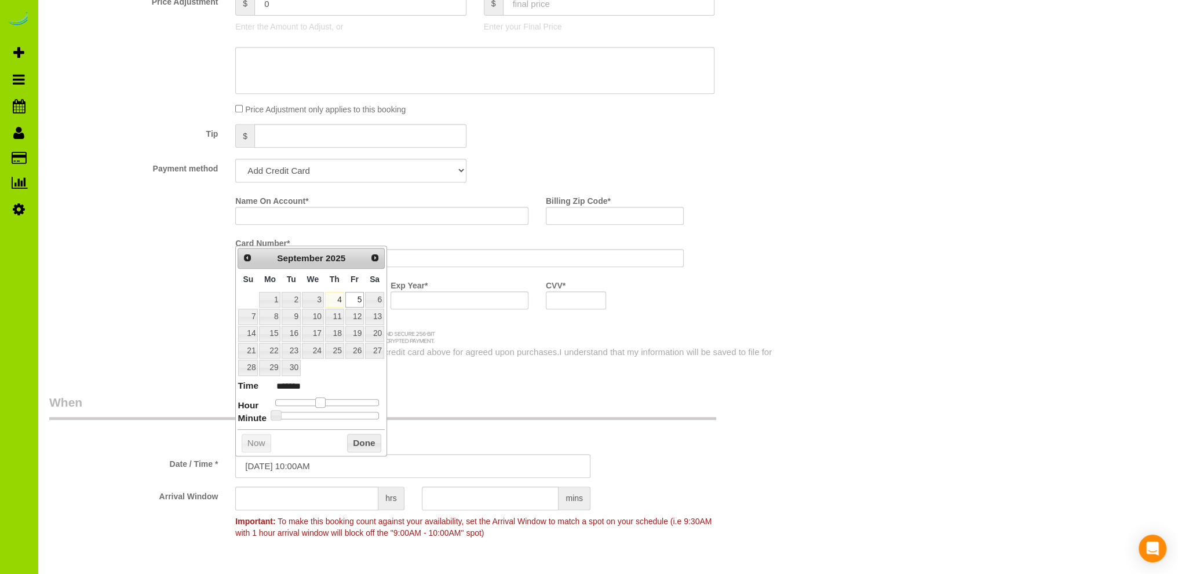
type input "09/05/2025 9:00AM"
type input "******"
click at [316, 400] on span at bounding box center [316, 403] width 10 height 10
click at [359, 438] on button "Done" at bounding box center [364, 443] width 34 height 19
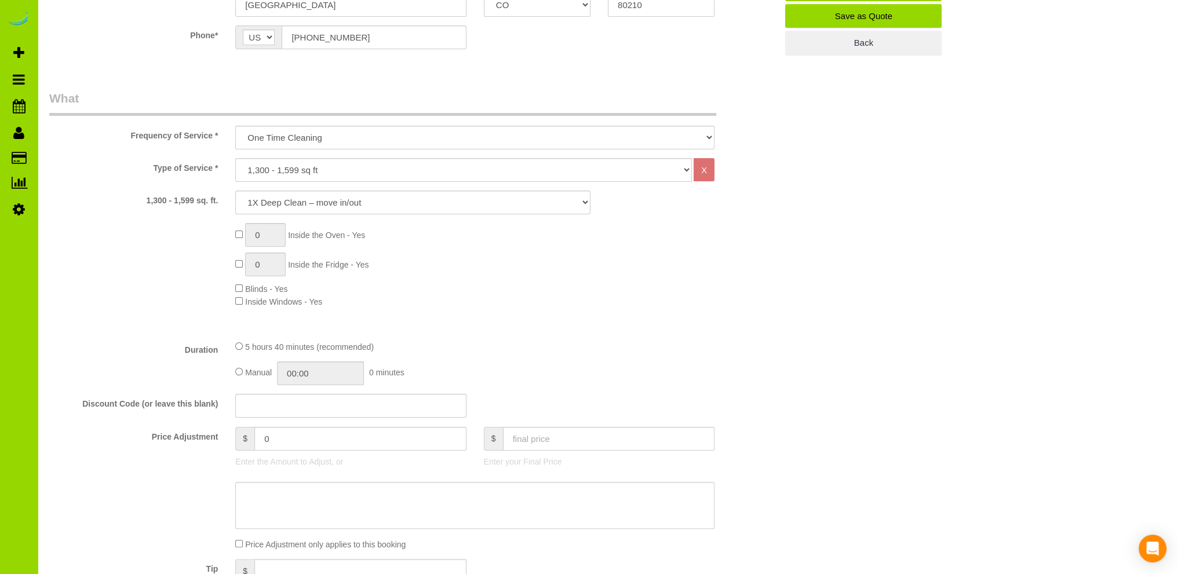
scroll to position [348, 0]
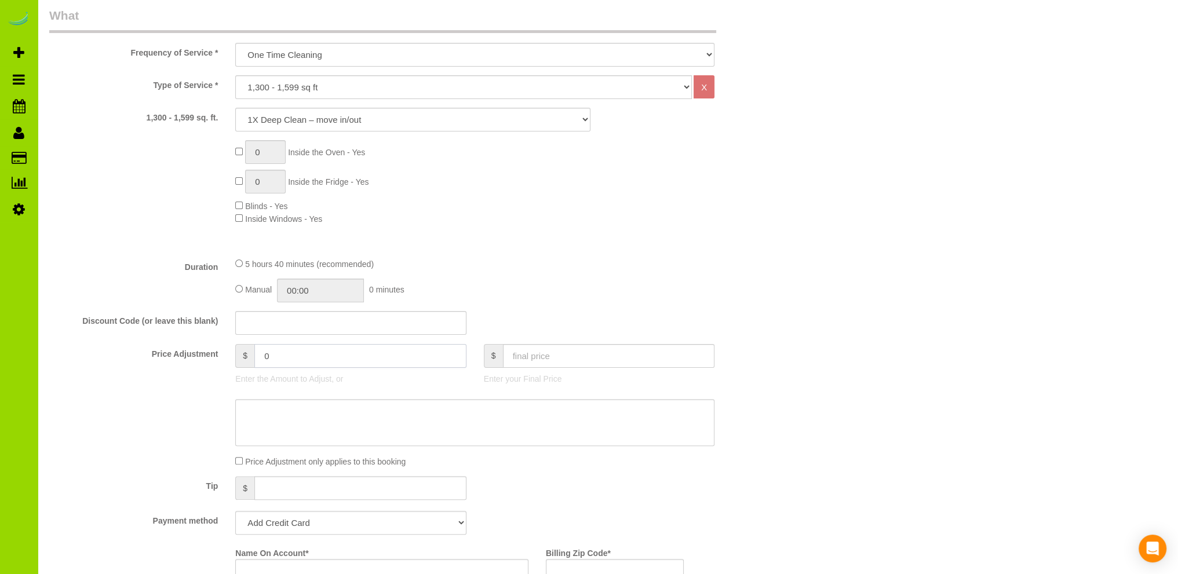
click at [276, 355] on input "0" at bounding box center [360, 356] width 212 height 24
type input "-28"
click at [547, 253] on fieldset "What Frequency of Service * One Time Cleaning Weekly Cleaning Biweekly Cleaning…" at bounding box center [412, 365] width 727 height 716
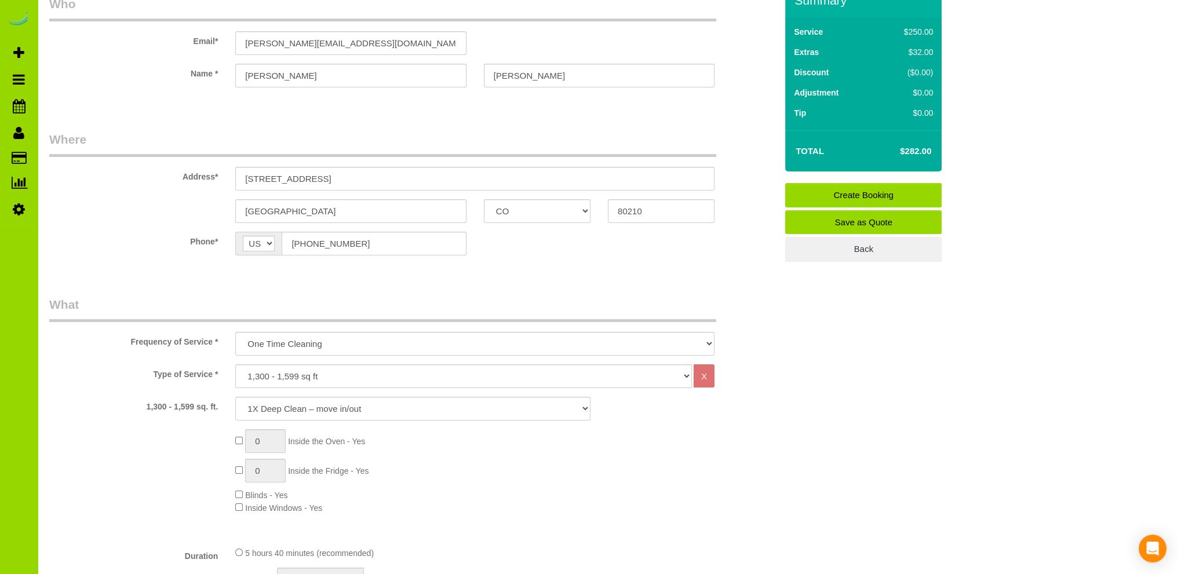
scroll to position [0, 0]
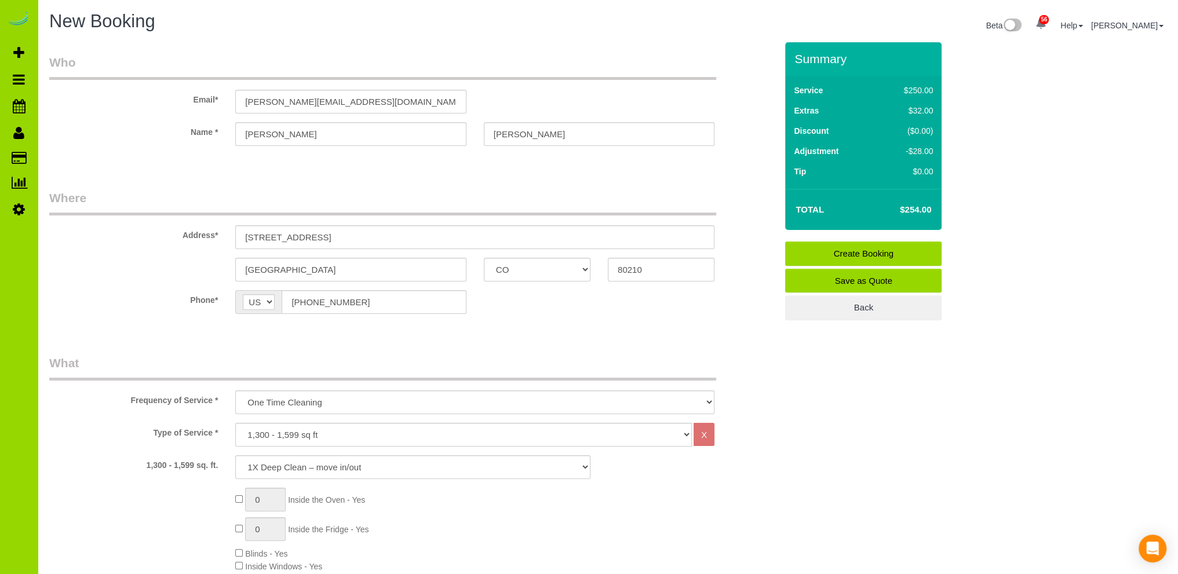
click at [400, 165] on fieldset "Who Email* dawn@milehighagent.com Name * Dawn Tieken" at bounding box center [412, 110] width 727 height 112
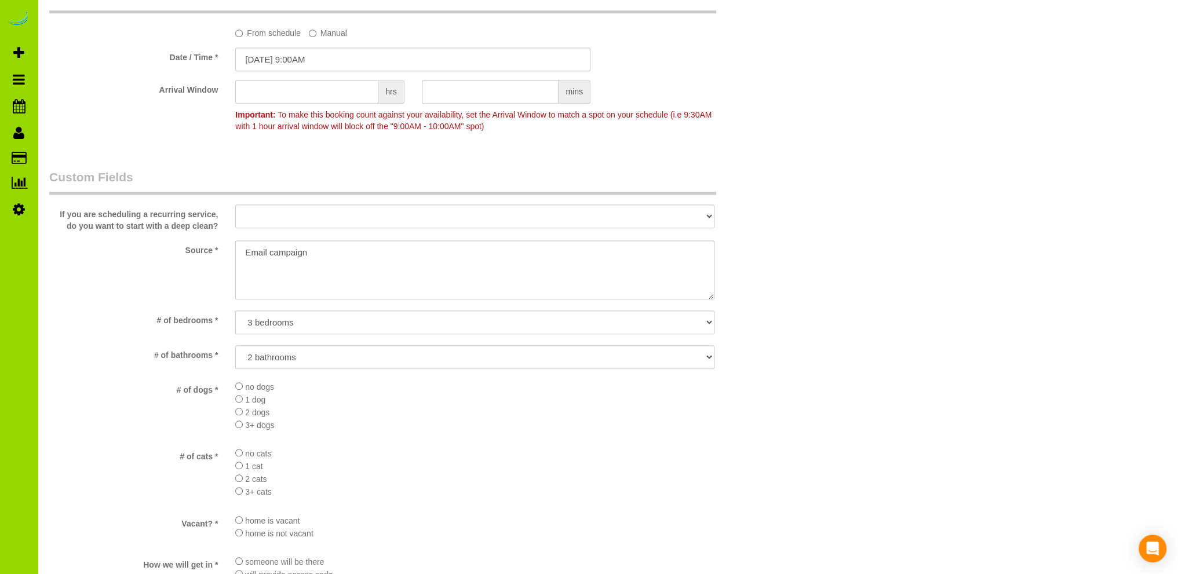
scroll to position [1159, 0]
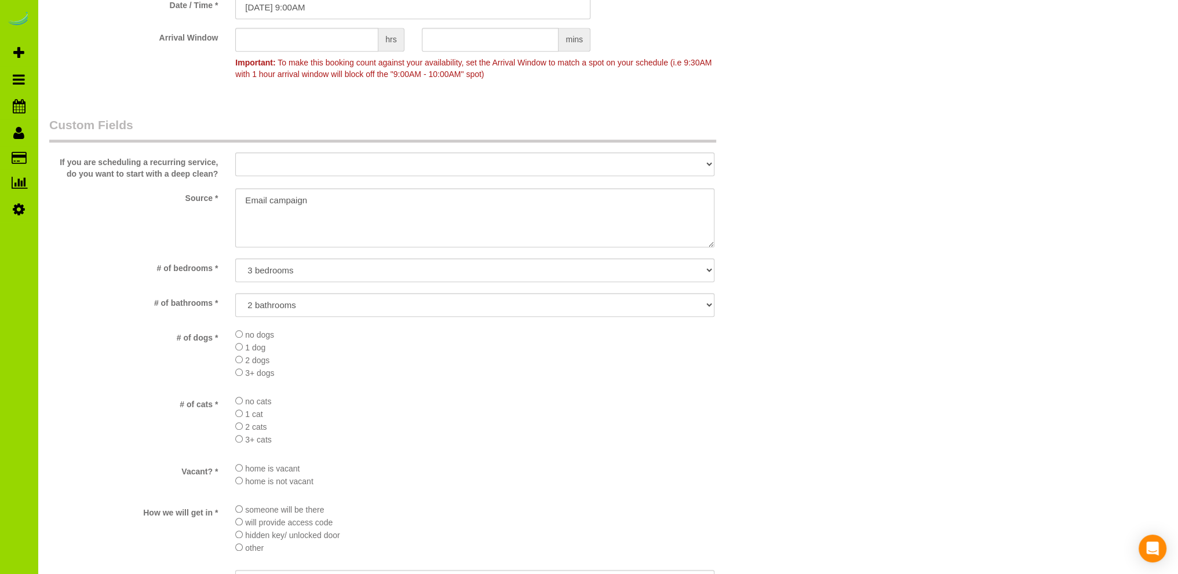
click at [377, 392] on sui-booking-custom-fields "If you are scheduling a recurring service, do you want to start with a deep cle…" at bounding box center [412, 408] width 727 height 585
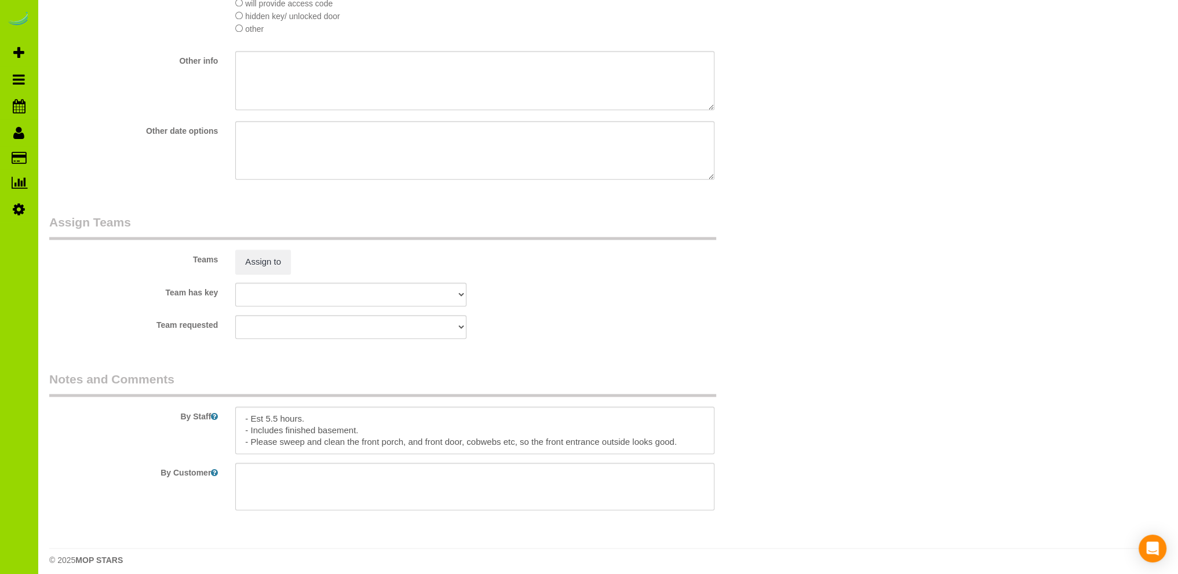
scroll to position [1690, 0]
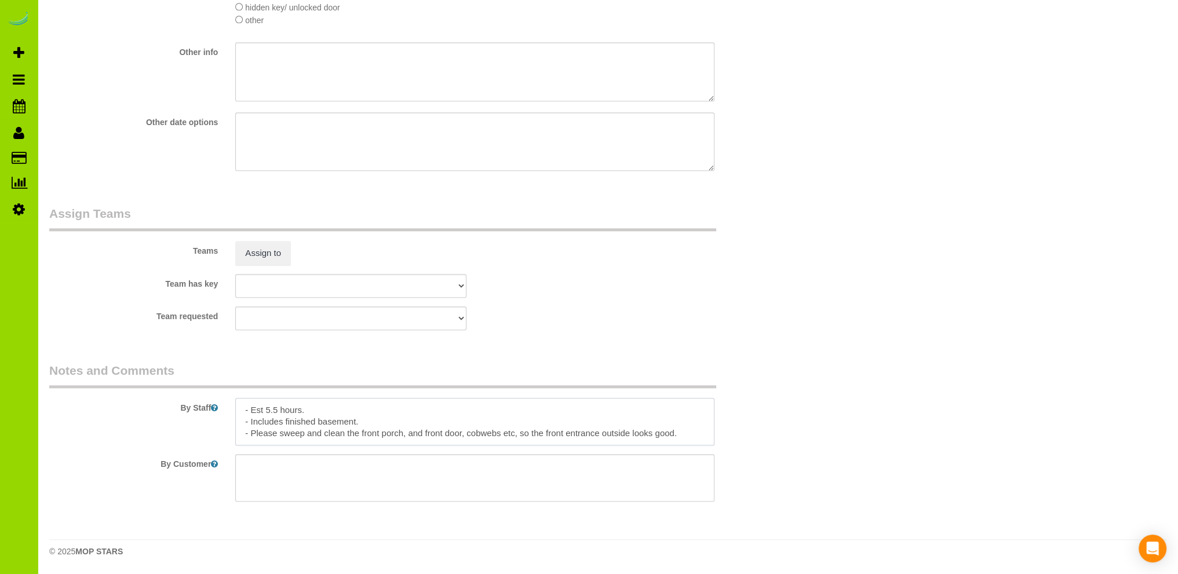
click at [341, 412] on textarea at bounding box center [474, 422] width 479 height 48
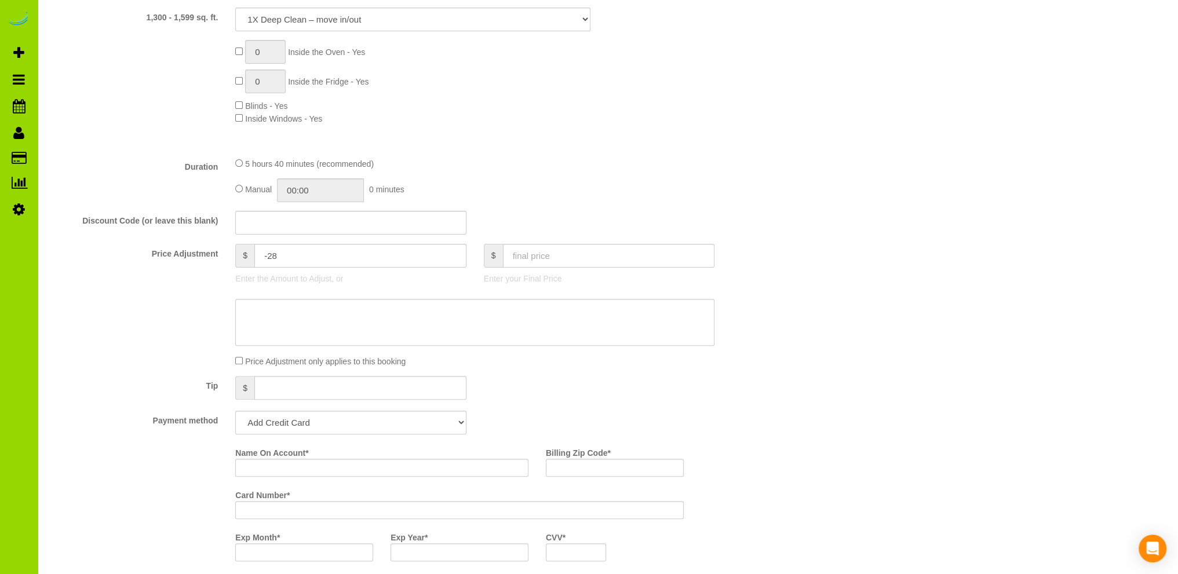
scroll to position [68, 0]
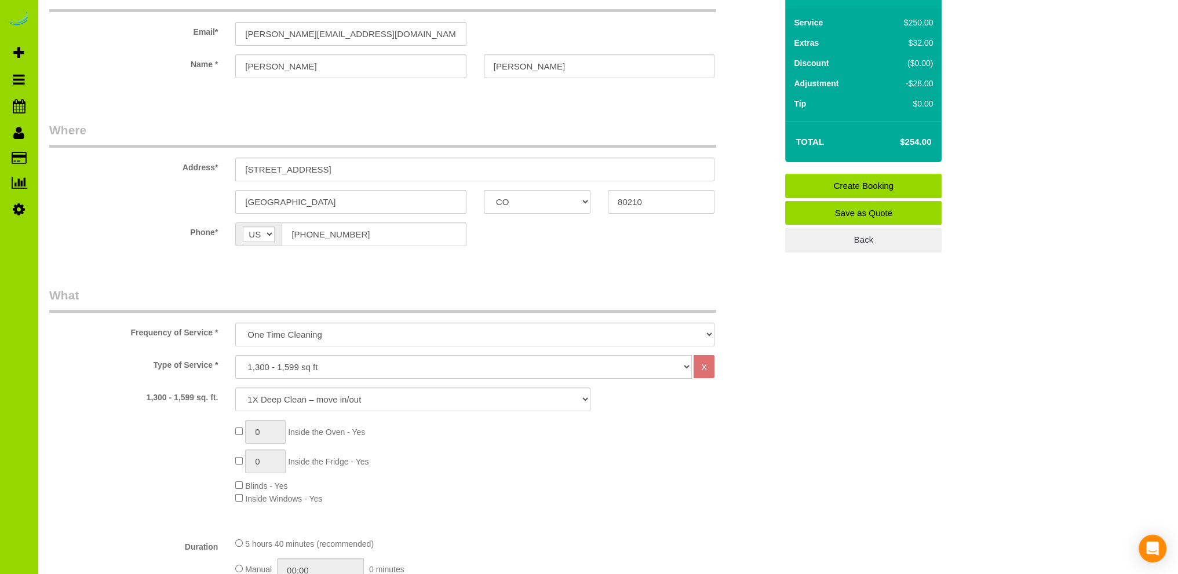
click at [257, 288] on legend "What" at bounding box center [382, 300] width 667 height 26
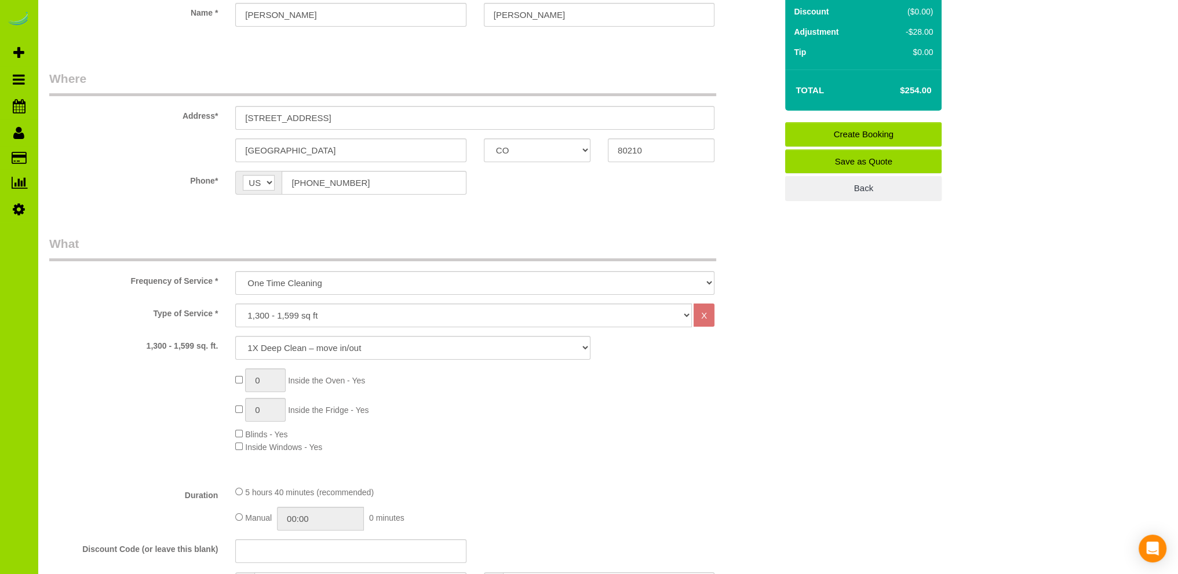
scroll to position [116, 0]
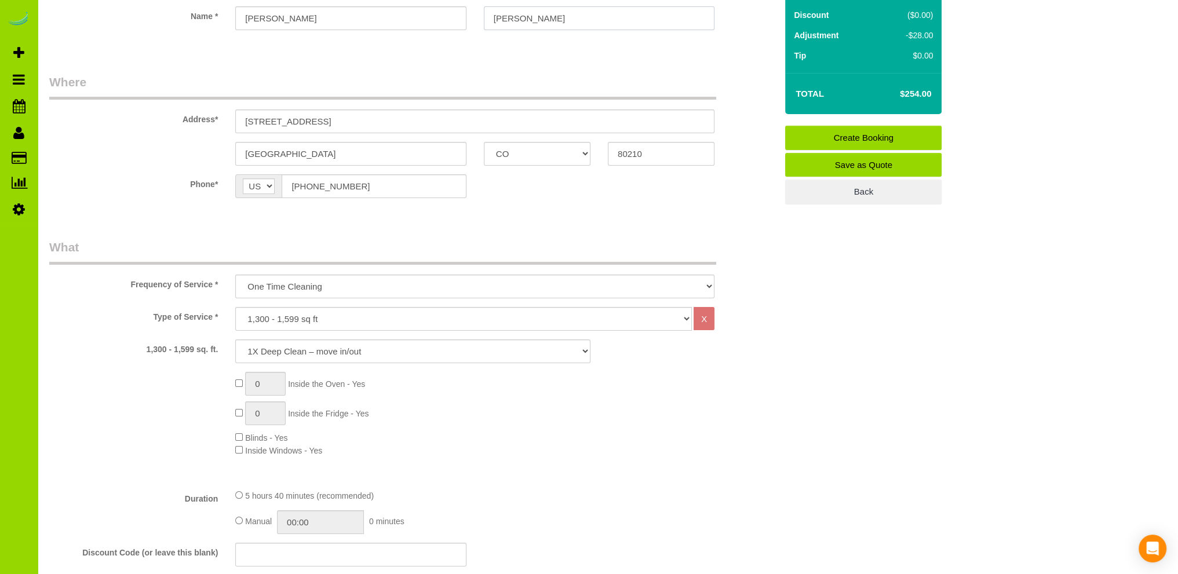
drag, startPoint x: 544, startPoint y: 11, endPoint x: 485, endPoint y: 14, distance: 58.6
click at [487, 13] on input "[PERSON_NAME]" at bounding box center [599, 18] width 231 height 24
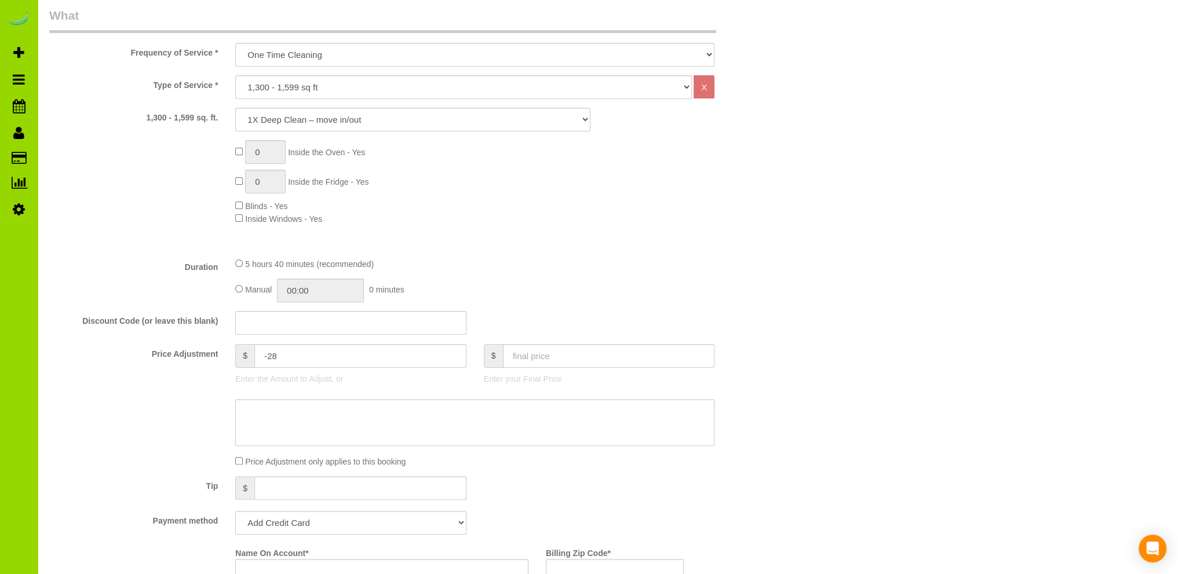
scroll to position [579, 0]
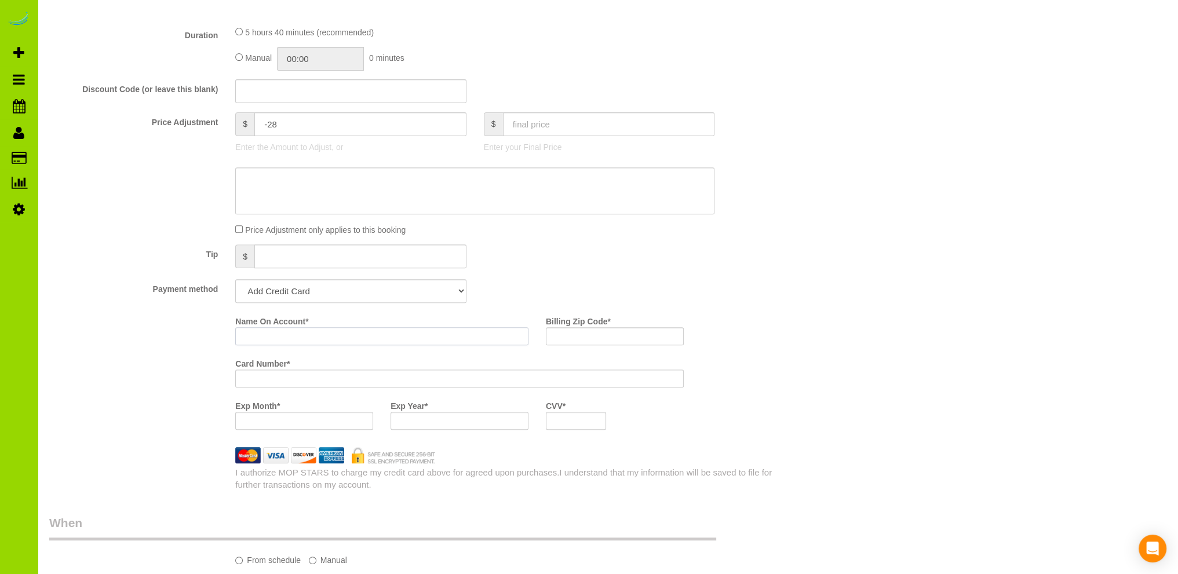
click at [271, 334] on input "Name On Account *" at bounding box center [381, 336] width 293 height 18
paste input "[PERSON_NAME]"
click at [573, 259] on div "Tip $" at bounding box center [413, 258] width 745 height 26
click at [261, 337] on div "Name On Account * Dawn Tieken" at bounding box center [382, 329] width 311 height 34
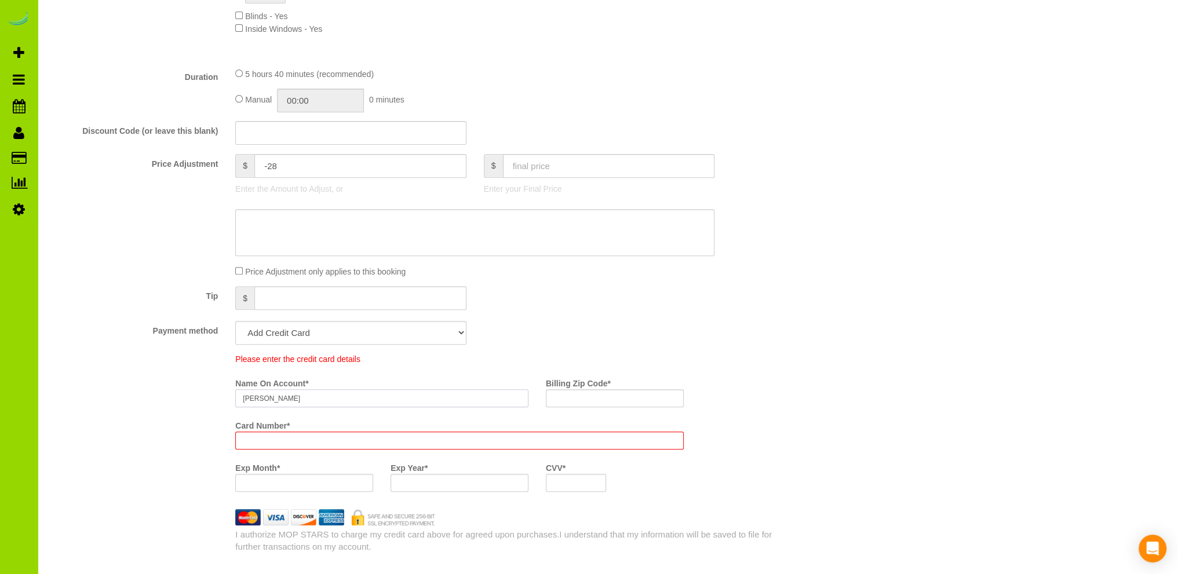
scroll to position [621, 0]
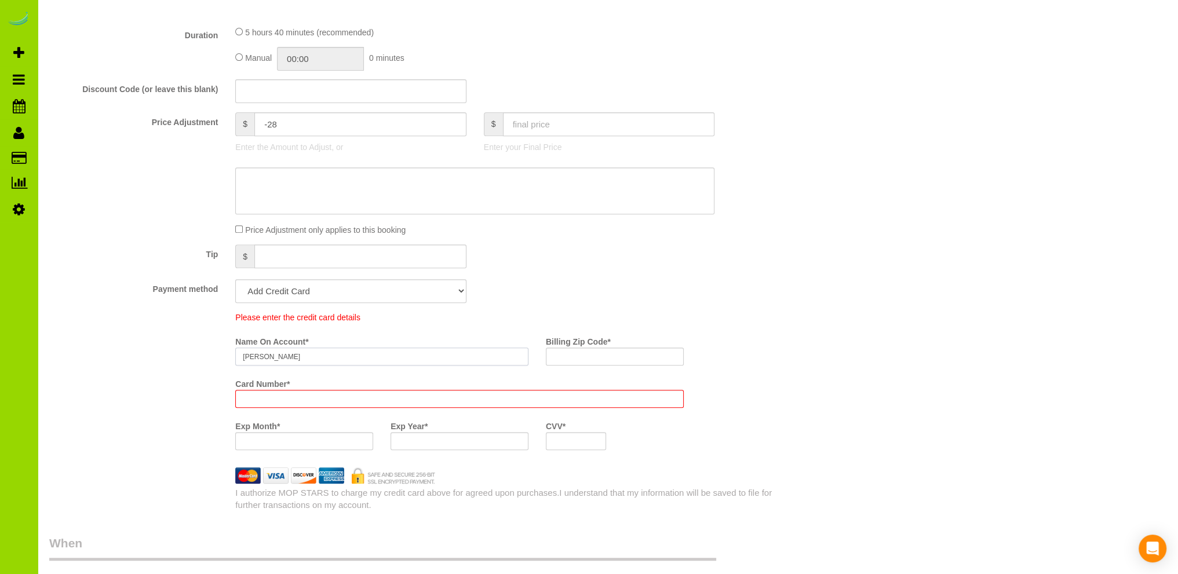
click at [301, 358] on input "Dawnelle Tieken" at bounding box center [381, 357] width 293 height 18
type input "Dawnelle Tieken"
click at [549, 274] on fieldset "What Frequency of Service * One Time Cleaning Weekly Cleaning Biweekly Cleaning…" at bounding box center [412, 143] width 727 height 737
click at [312, 359] on input "Dawnelle Tieken" at bounding box center [381, 357] width 293 height 18
click at [440, 322] on div "Please enter the credit card details" at bounding box center [459, 318] width 465 height 12
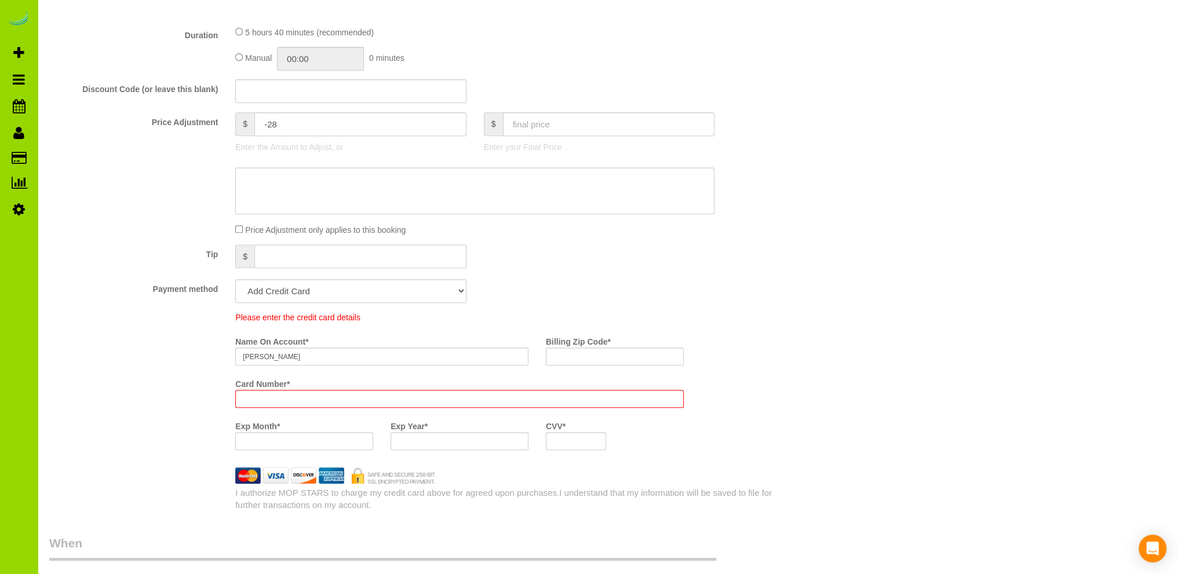
click at [250, 394] on iframe at bounding box center [459, 399] width 433 height 10
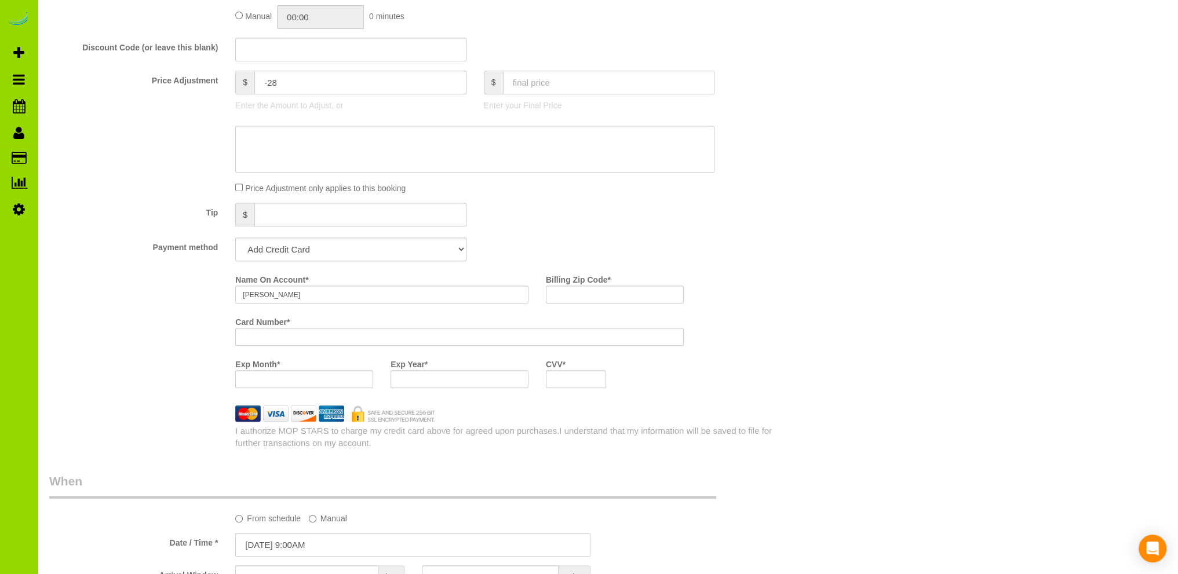
scroll to position [579, 0]
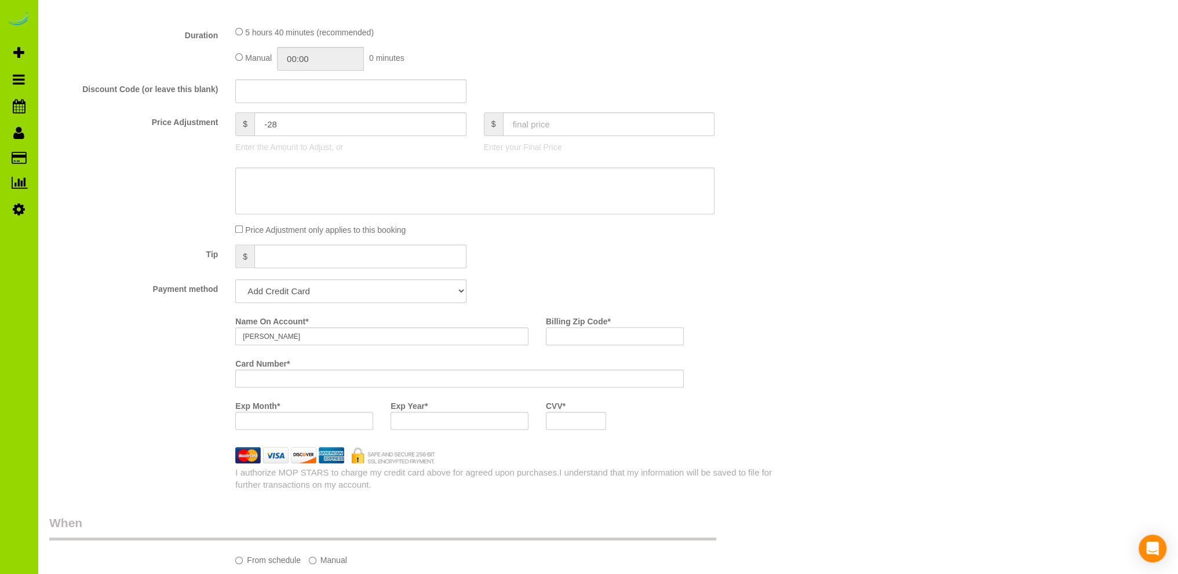
click at [563, 336] on input "Billing Zip Code *" at bounding box center [615, 336] width 138 height 18
type input "80210"
drag, startPoint x: 858, startPoint y: 274, endPoint x: 735, endPoint y: 272, distance: 122.9
click at [853, 273] on div "Who Email* dawn@milehighagent.com Name * Dawn Tieken Where Address* 2121 S. Hum…" at bounding box center [607, 552] width 1117 height 2178
click at [1066, 298] on div "Who Email* dawn@milehighagent.com Name * Dawn Tieken Where Address* 2121 S. Hum…" at bounding box center [607, 552] width 1117 height 2178
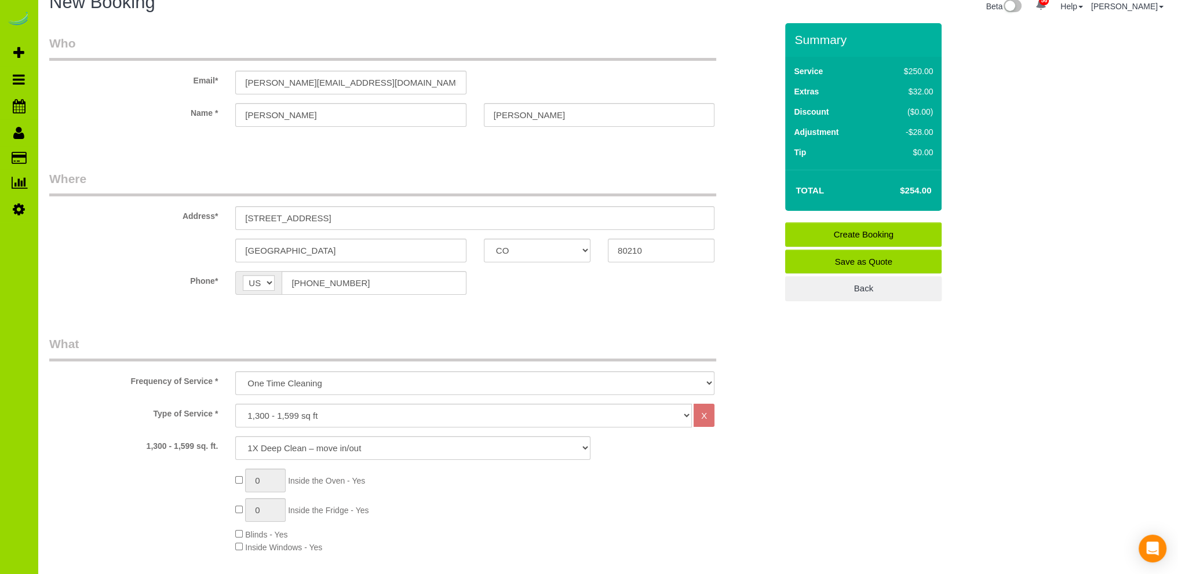
scroll to position [0, 0]
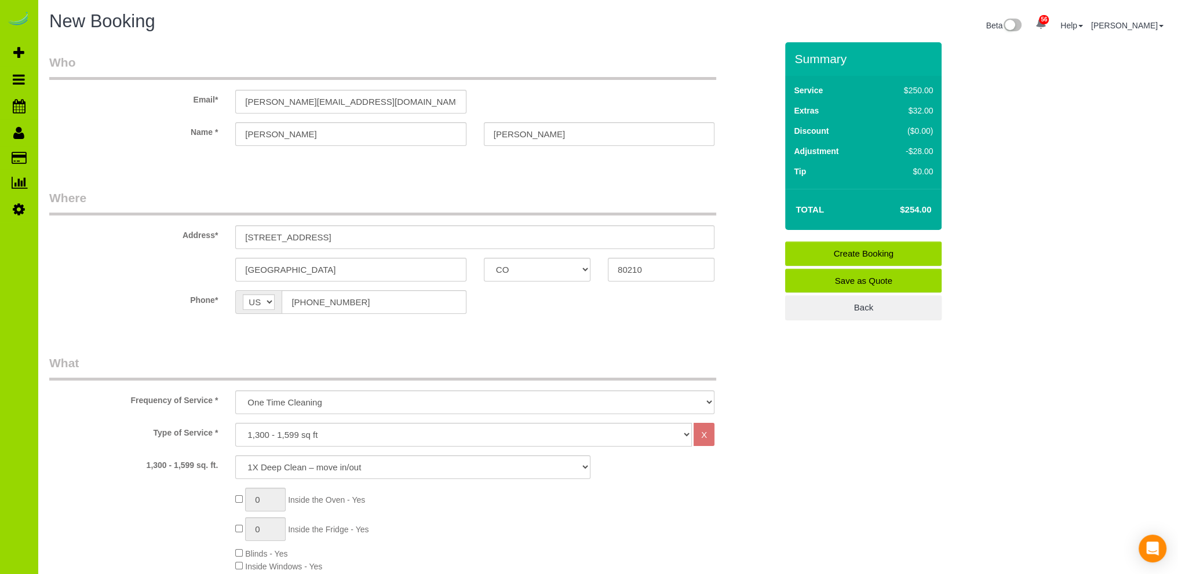
click at [361, 355] on legend "What" at bounding box center [382, 368] width 667 height 26
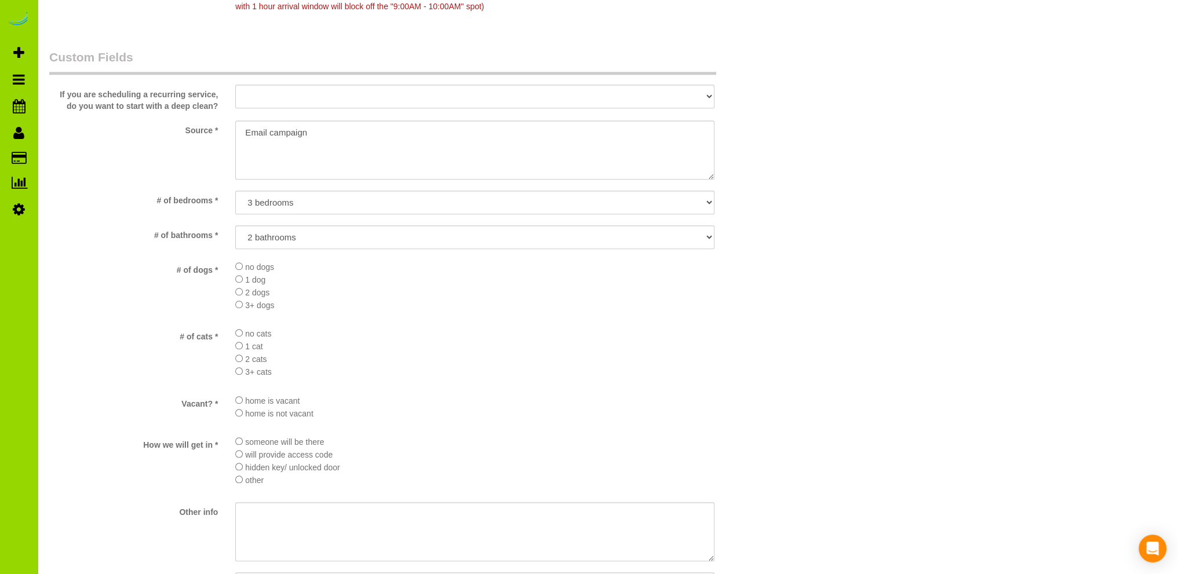
scroll to position [1690, 0]
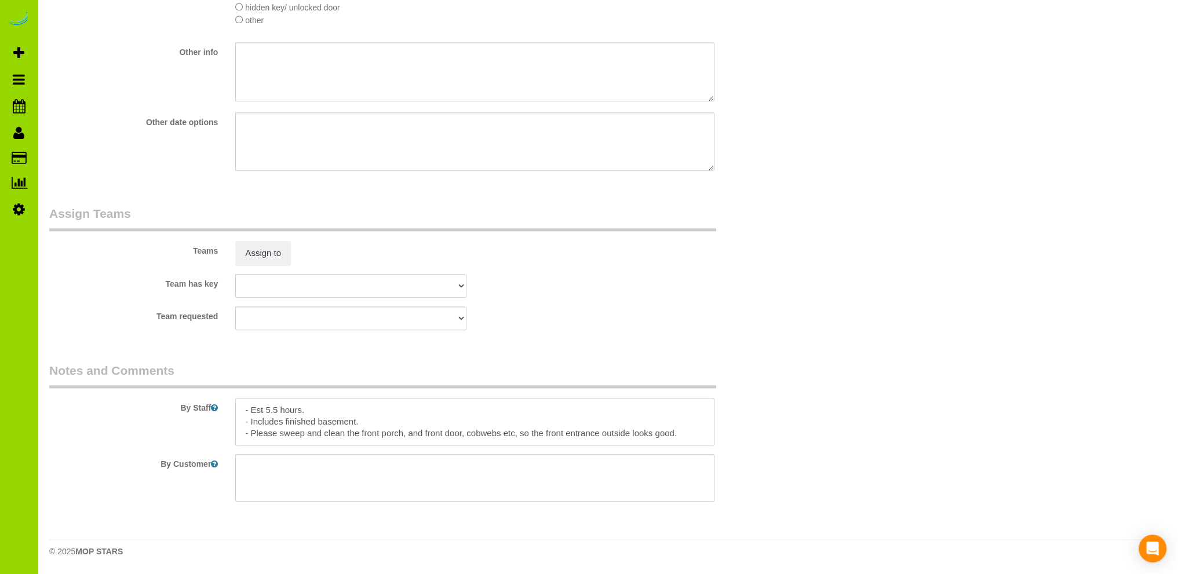
click at [276, 410] on textarea at bounding box center [474, 422] width 479 height 48
type textarea "- Est 5.0 hours. - Includes finished basement. - Please sweep and clean the fro…"
click at [582, 322] on div "Team requested ALBI ANA ANGEL DESI ELVIA ERICA FABIOLA FLOR HELEN JAVIER MARIBE…" at bounding box center [413, 319] width 745 height 24
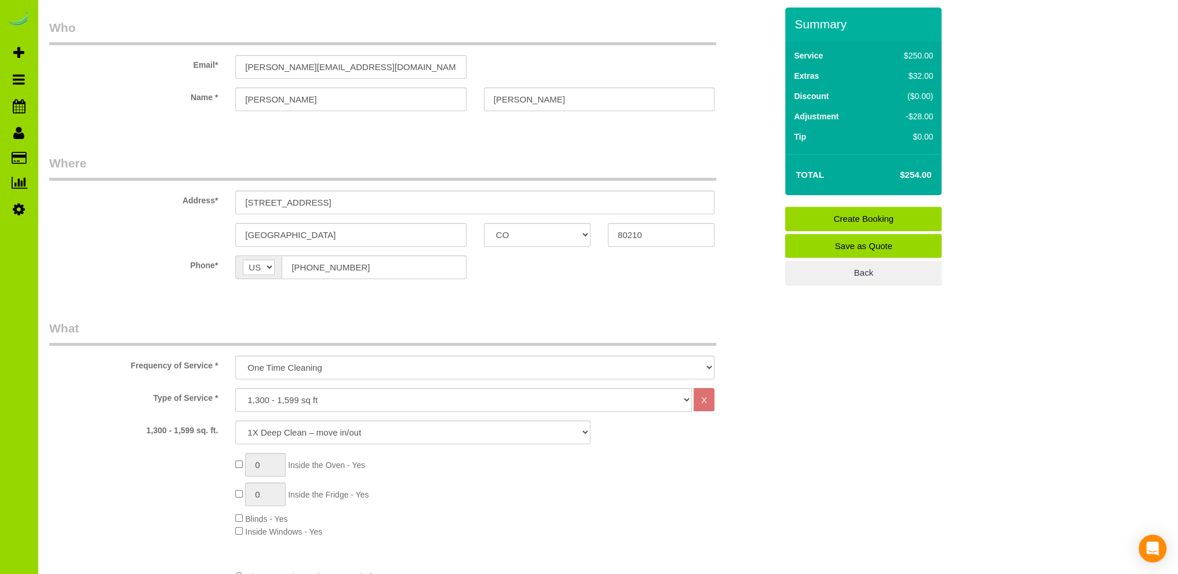
scroll to position [0, 0]
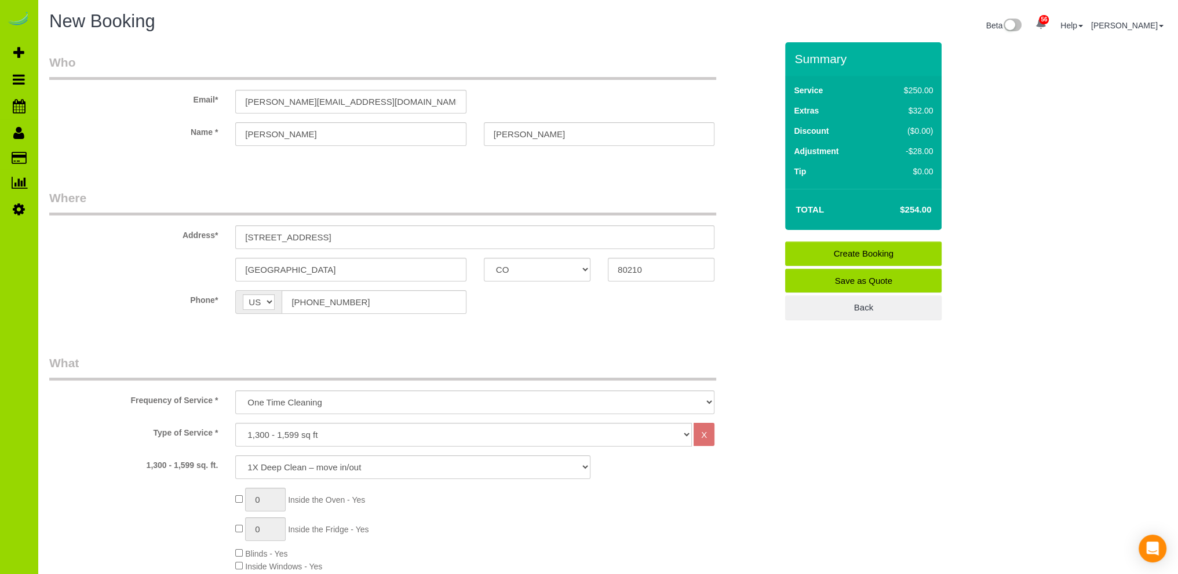
click at [853, 251] on link "Create Booking" at bounding box center [863, 254] width 156 height 24
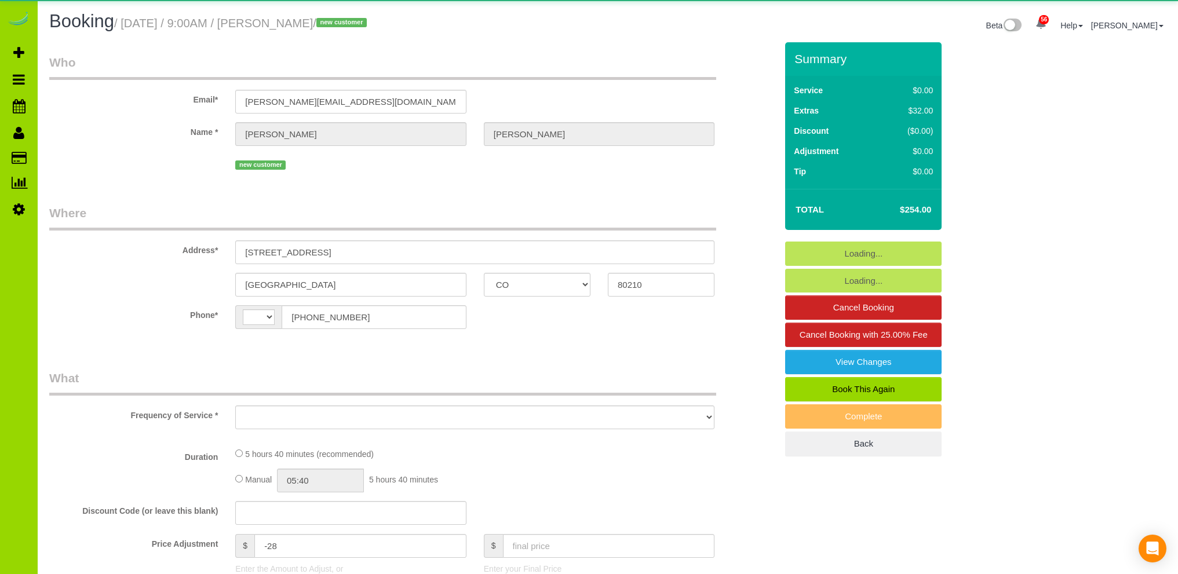
select select "CO"
select select "string:[GEOGRAPHIC_DATA]"
select select "string:fspay-d34bdf9c-3a3f-48ab-b12b-c003c6cd6ac4"
select select "number:4"
select select "number:13"
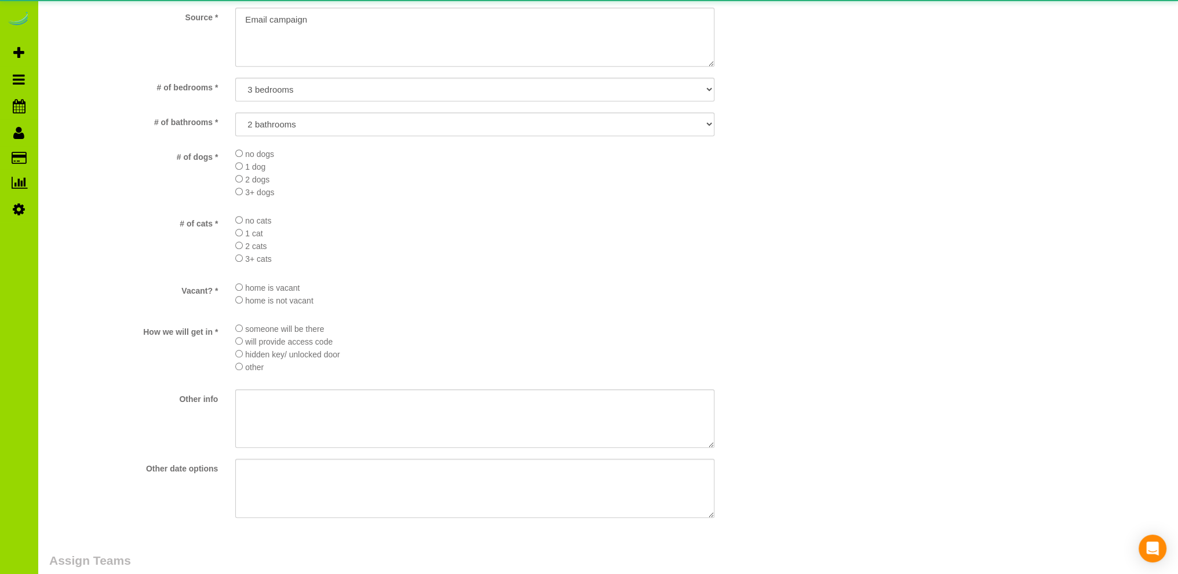
select select "object:1250"
select select "spot1"
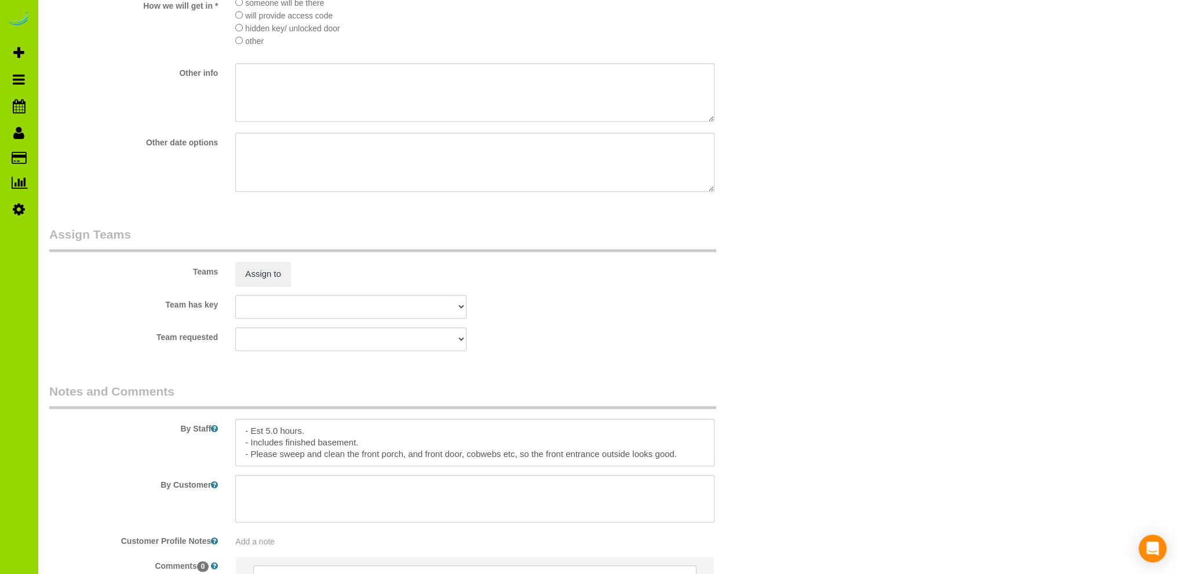
scroll to position [1562, 0]
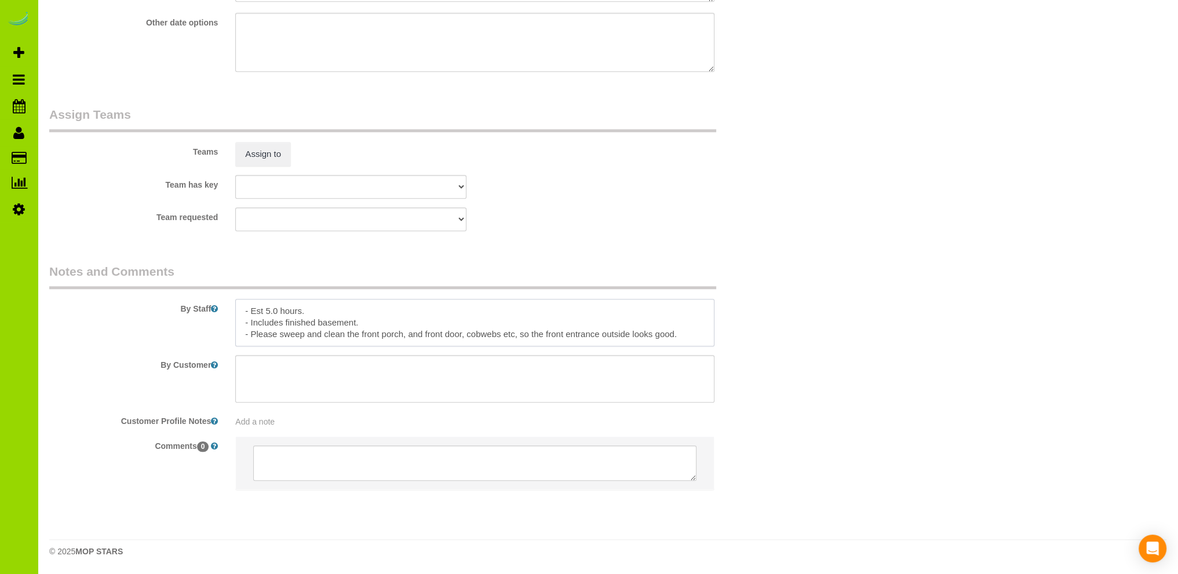
click at [348, 312] on textarea at bounding box center [474, 323] width 479 height 48
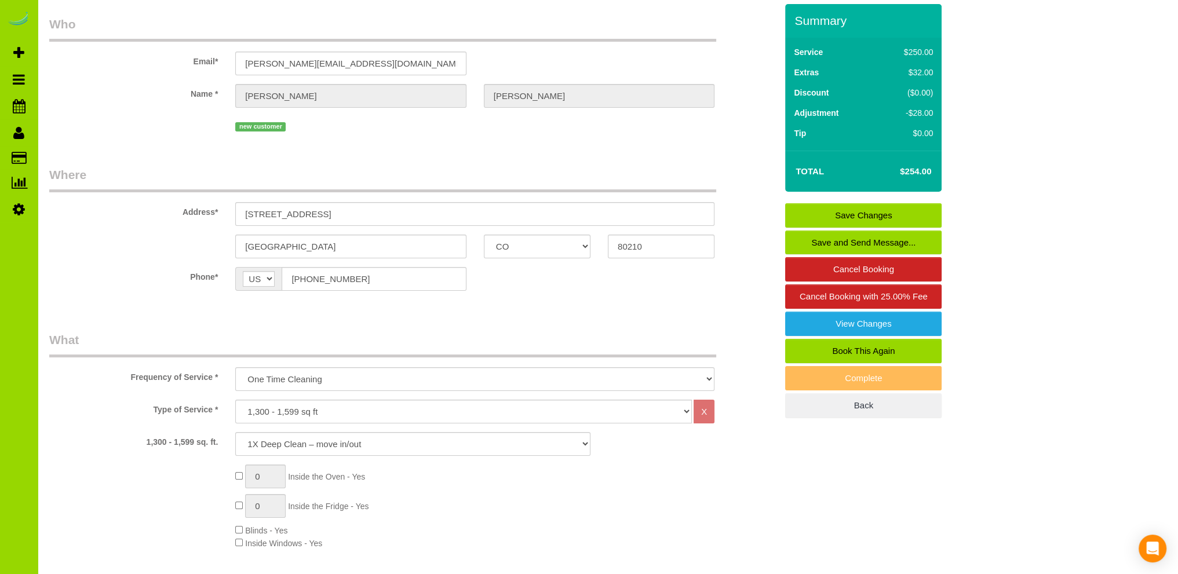
scroll to position [0, 0]
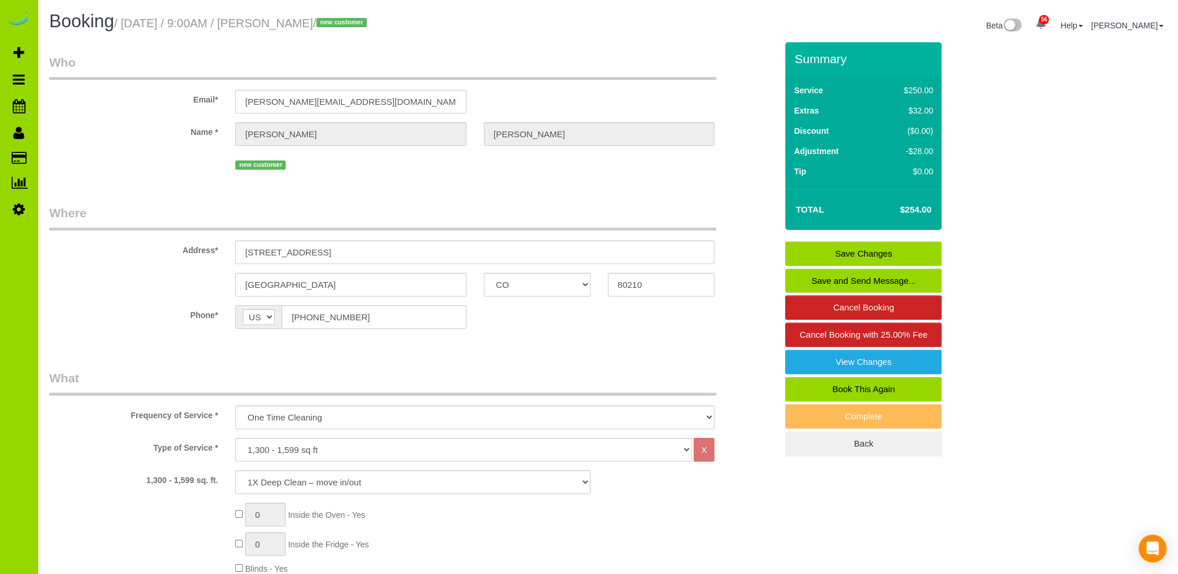
type textarea "- Est 5.0 hours. - Lockbox code: 1970 - Includes finished basement. - Please sw…"
click at [881, 249] on link "Save Changes" at bounding box center [863, 254] width 156 height 24
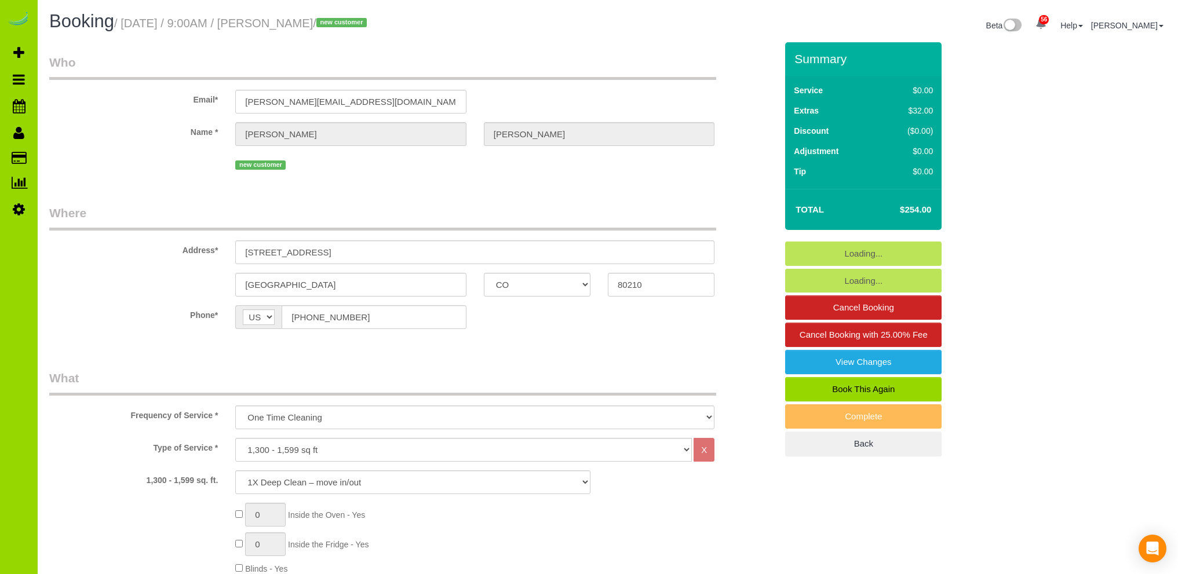
select select "CO"
select select "spot1"
select select "number:4"
select select "number:13"
select select "object:1250"
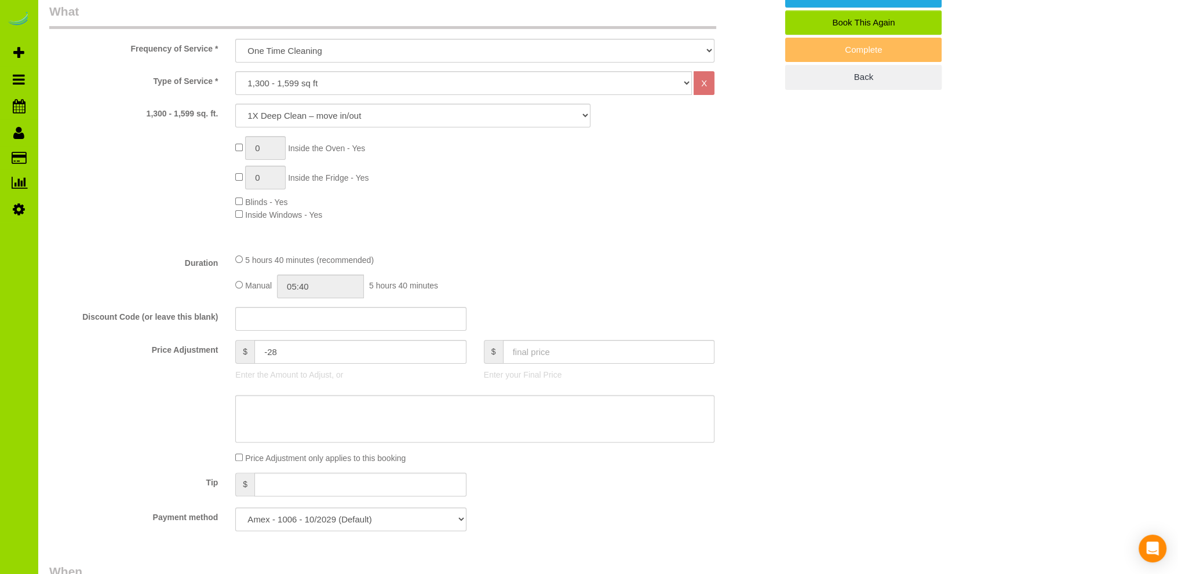
scroll to position [348, 0]
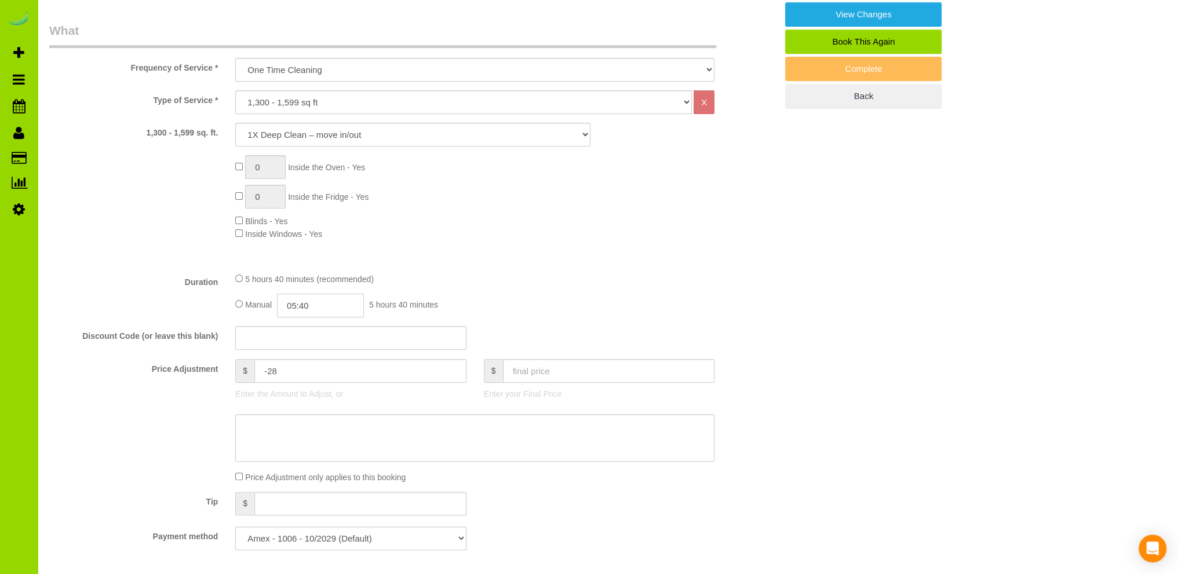
click at [320, 304] on input "05:40" at bounding box center [320, 306] width 87 height 24
type input "05:00"
click at [300, 363] on li "05:00" at bounding box center [308, 361] width 52 height 15
select select "spot6"
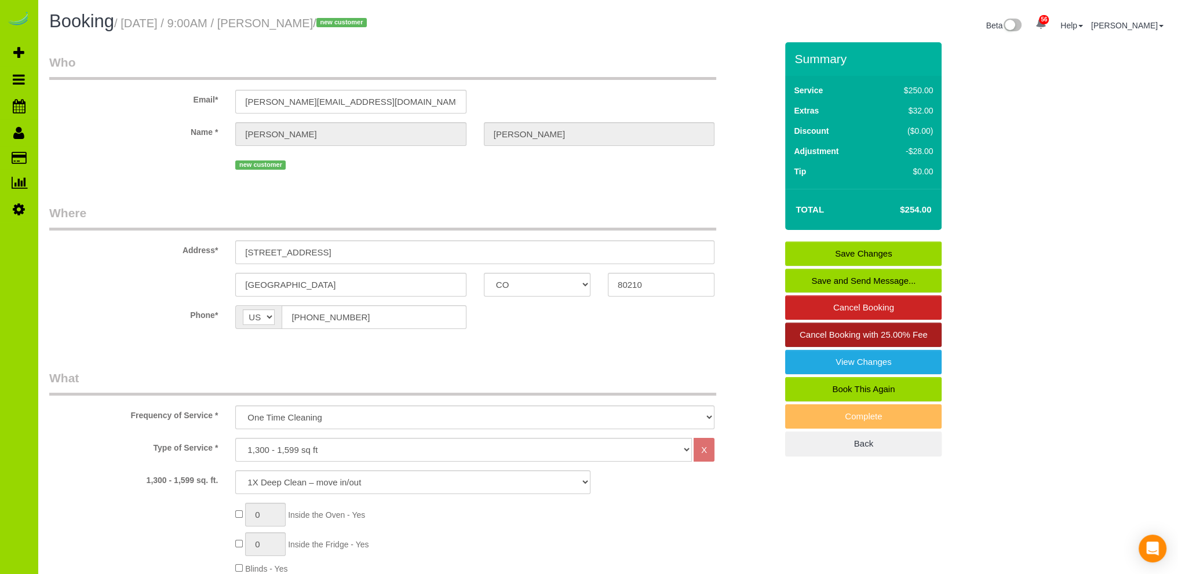
scroll to position [0, 0]
click at [850, 248] on link "Save Changes" at bounding box center [863, 254] width 156 height 24
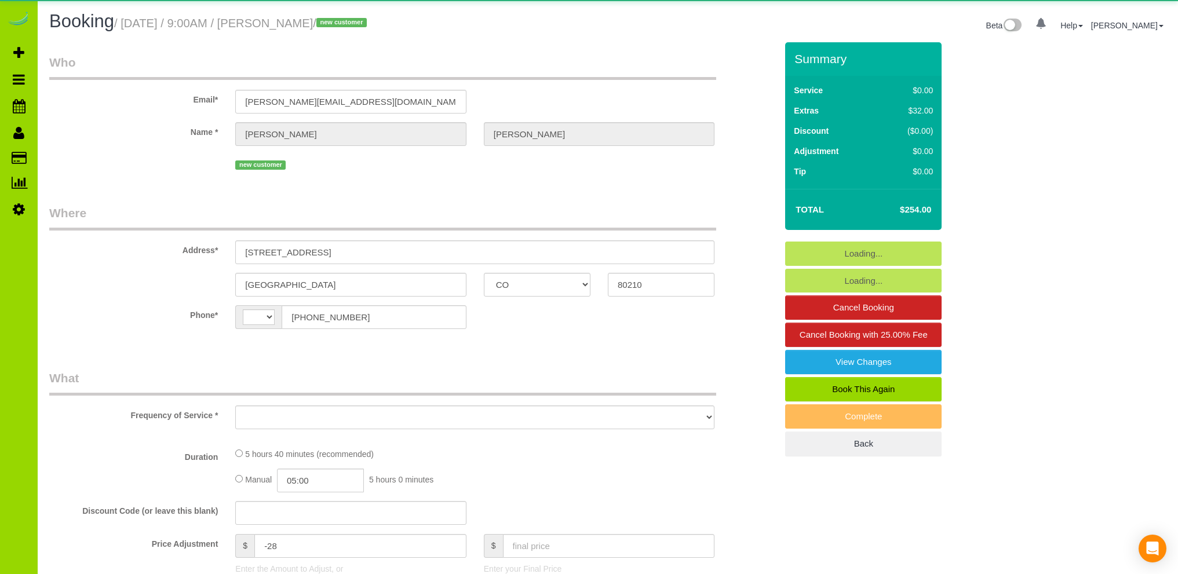
select select "CO"
select select "string:[GEOGRAPHIC_DATA]"
select select "object:1220"
select select "string:fspay-d34bdf9c-3a3f-48ab-b12b-c003c6cd6ac4"
select select "spot1"
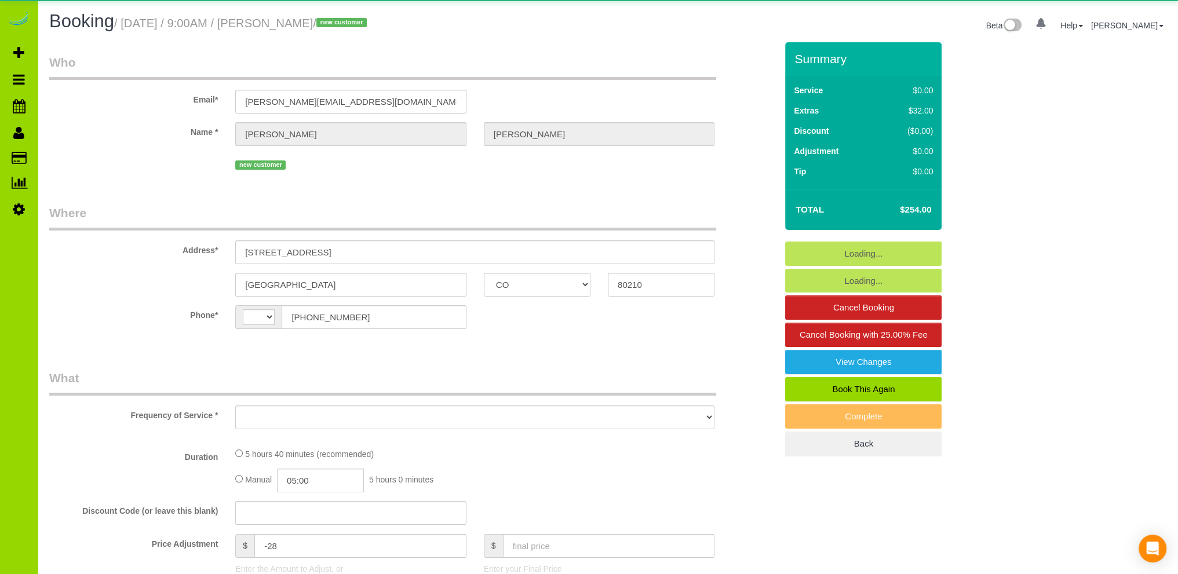
select select "number:4"
select select "number:13"
select select "CO"
select select "spot1"
select select "number:4"
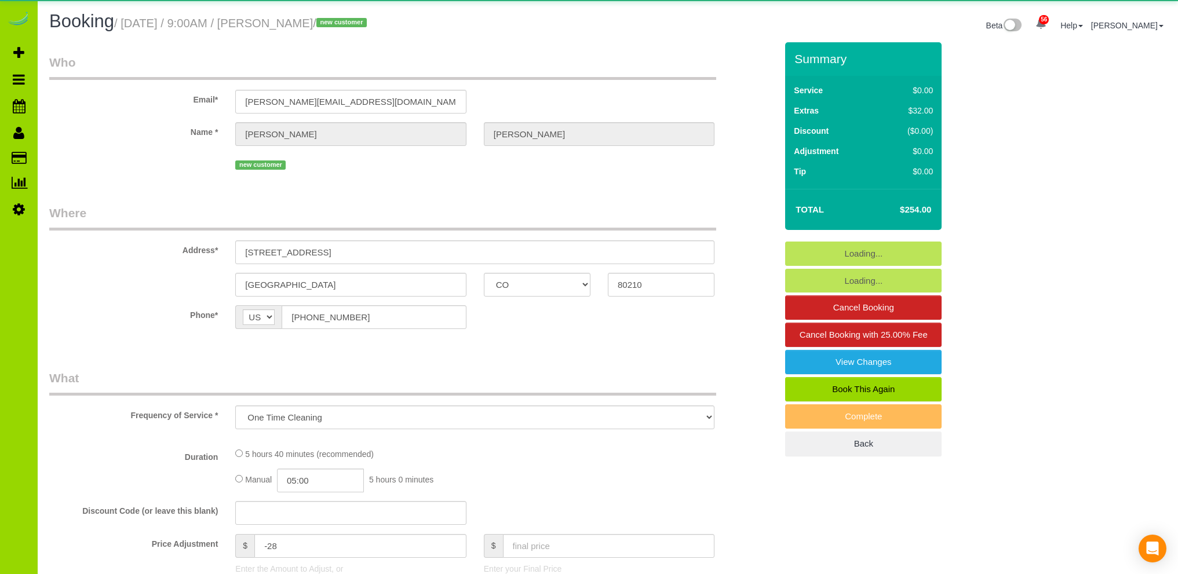
select select "number:13"
select select "object:1220"
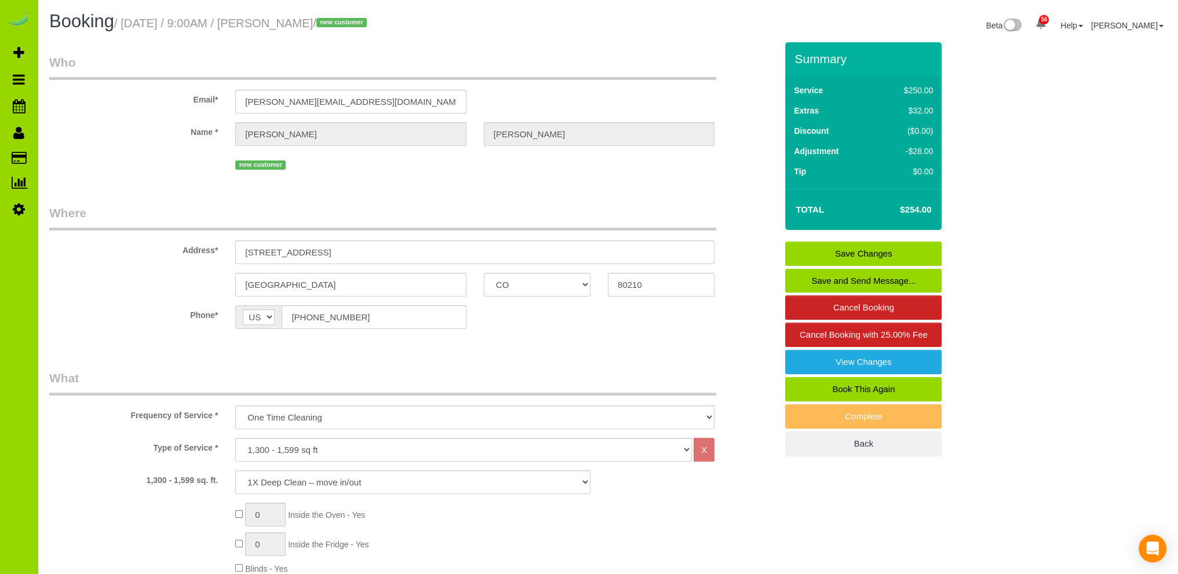
scroll to position [116, 0]
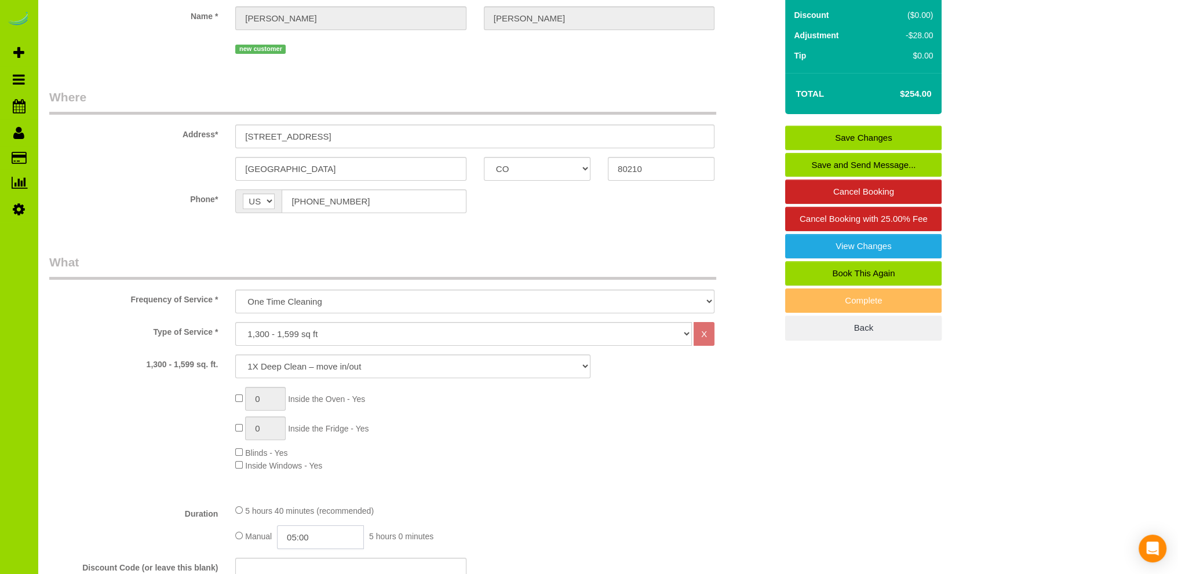
click at [308, 539] on input "05:00" at bounding box center [320, 538] width 87 height 24
type input "02:30"
click at [298, 474] on li "02:30" at bounding box center [308, 480] width 52 height 15
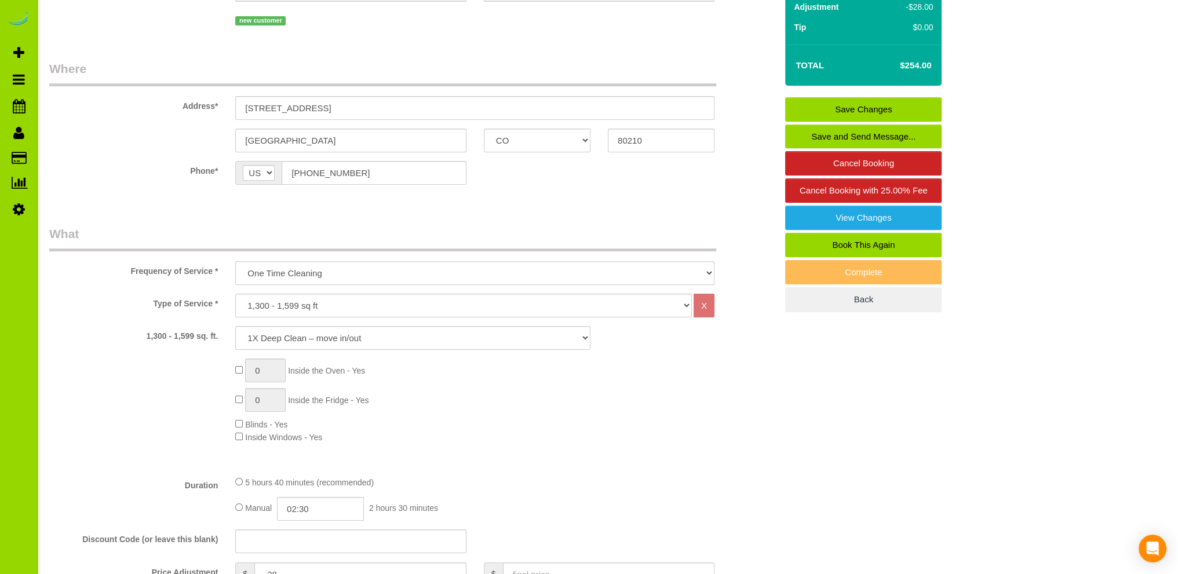
scroll to position [0, 0]
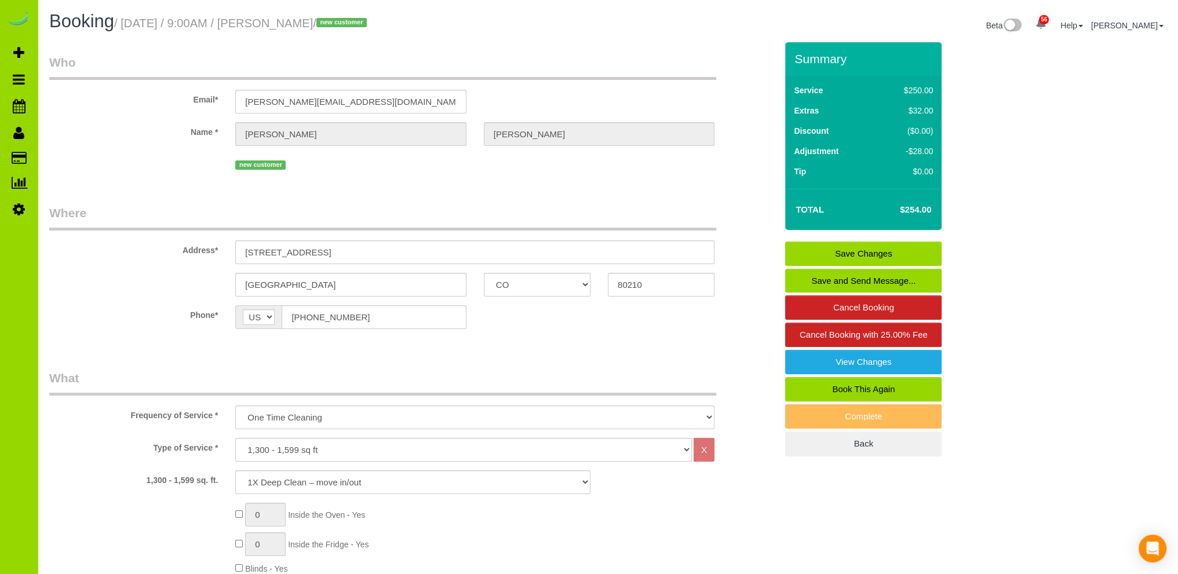
select select "spot6"
click at [834, 250] on link "Save Changes" at bounding box center [863, 254] width 156 height 24
